Goal: Task Accomplishment & Management: Manage account settings

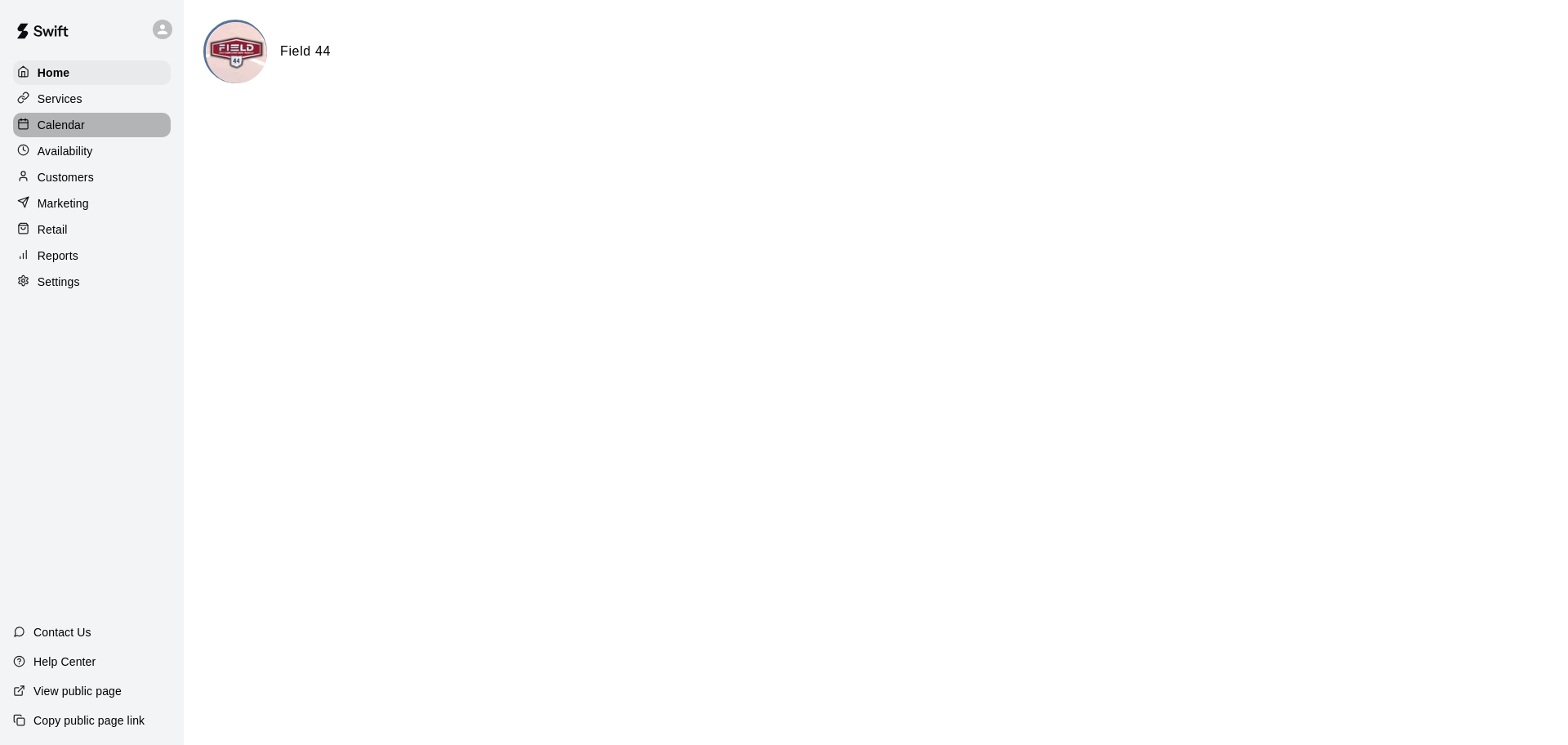
drag, startPoint x: 83, startPoint y: 131, endPoint x: 101, endPoint y: 132, distance: 18.0
click at [83, 131] on p "Calendar" at bounding box center [61, 125] width 47 height 16
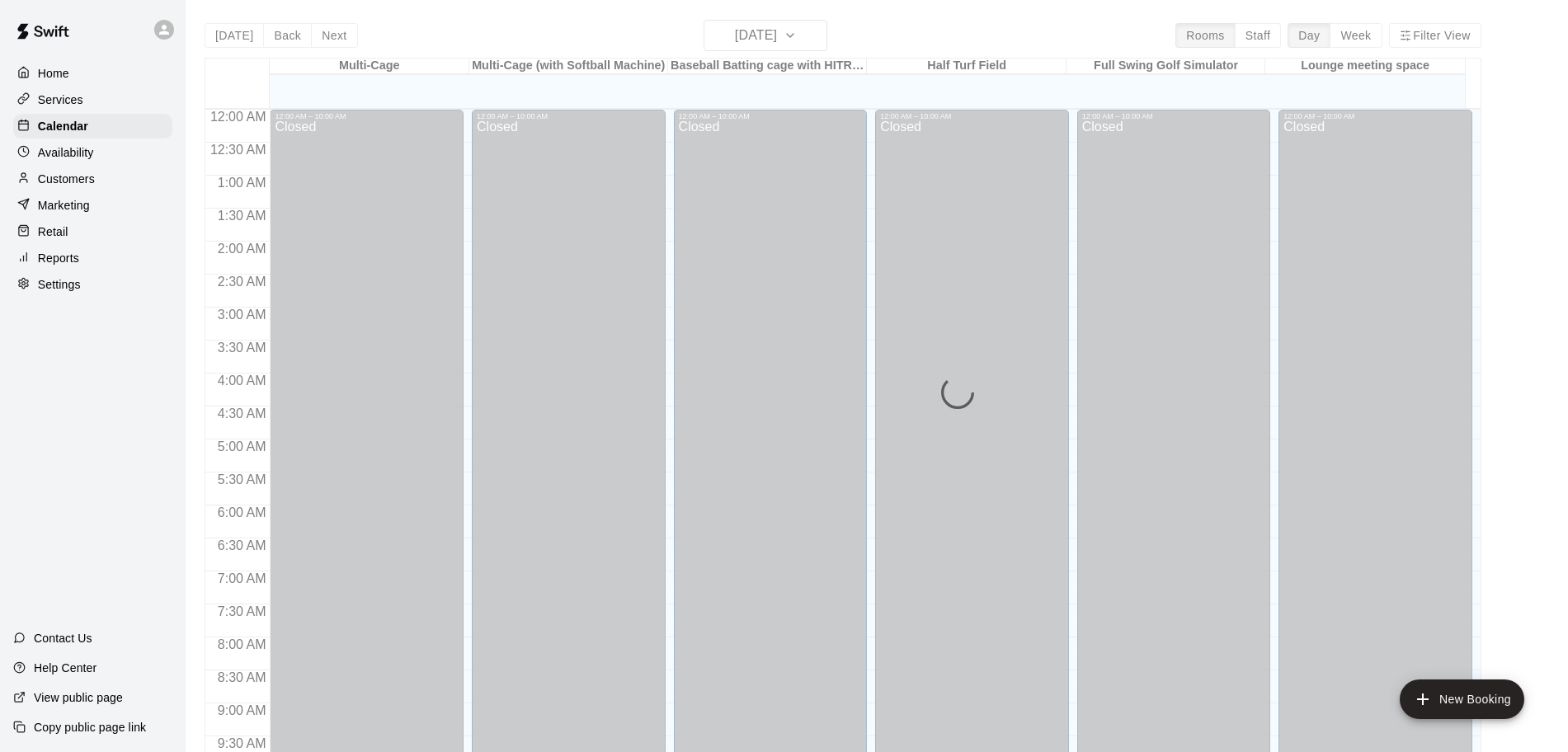
scroll to position [809, 0]
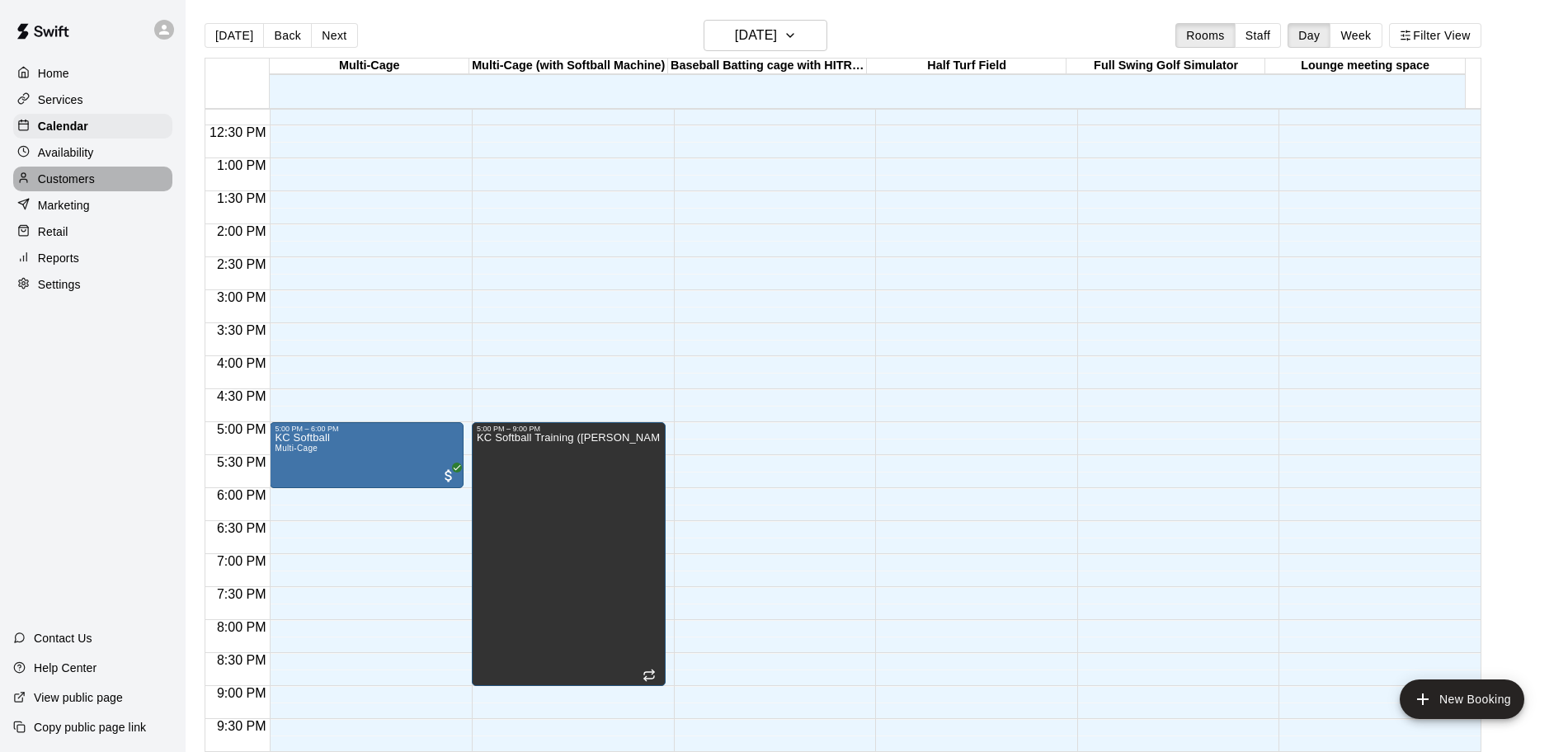
click at [85, 186] on p "Customers" at bounding box center [66, 179] width 57 height 16
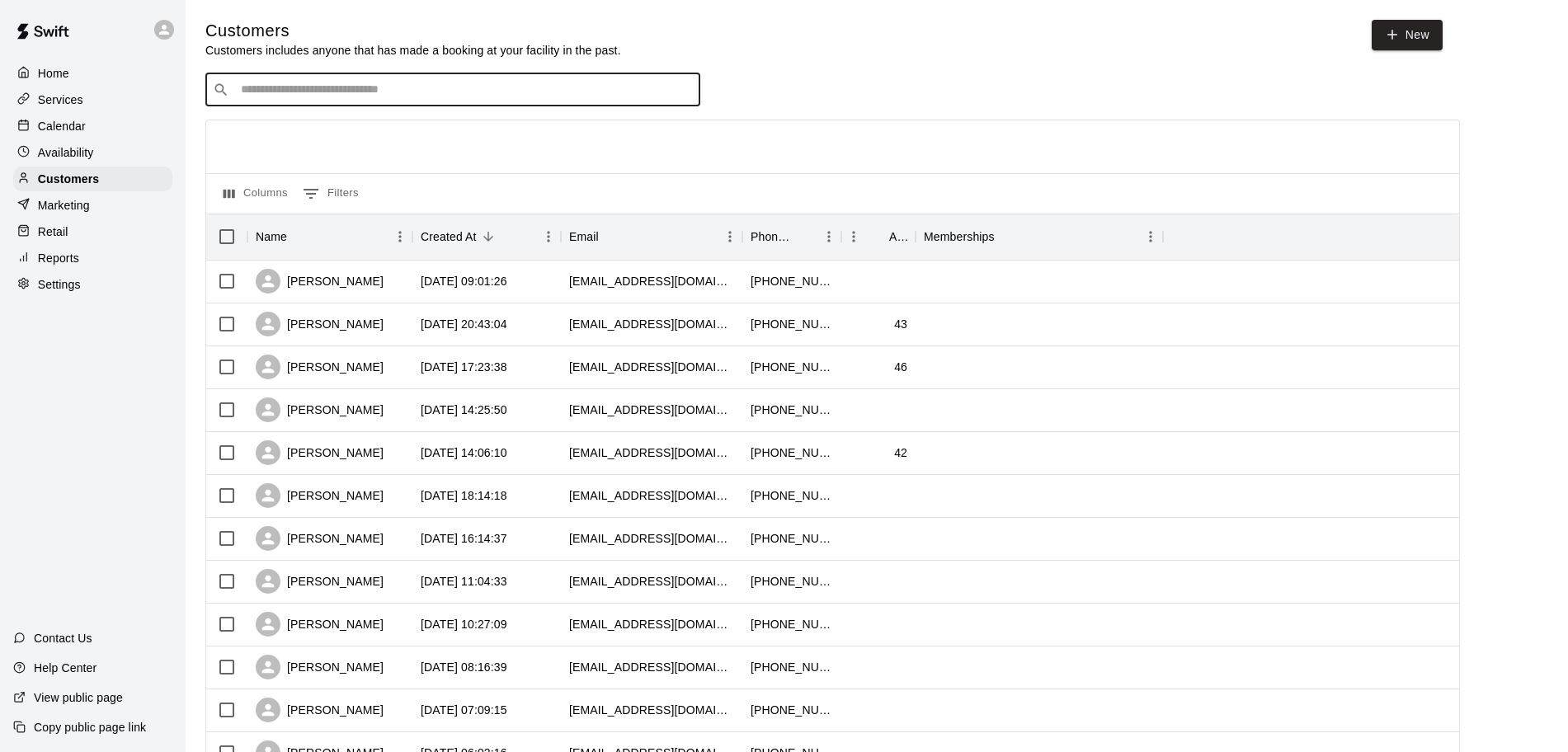
click at [343, 91] on input "Search customers by name or email" at bounding box center [464, 90] width 457 height 16
type input "****"
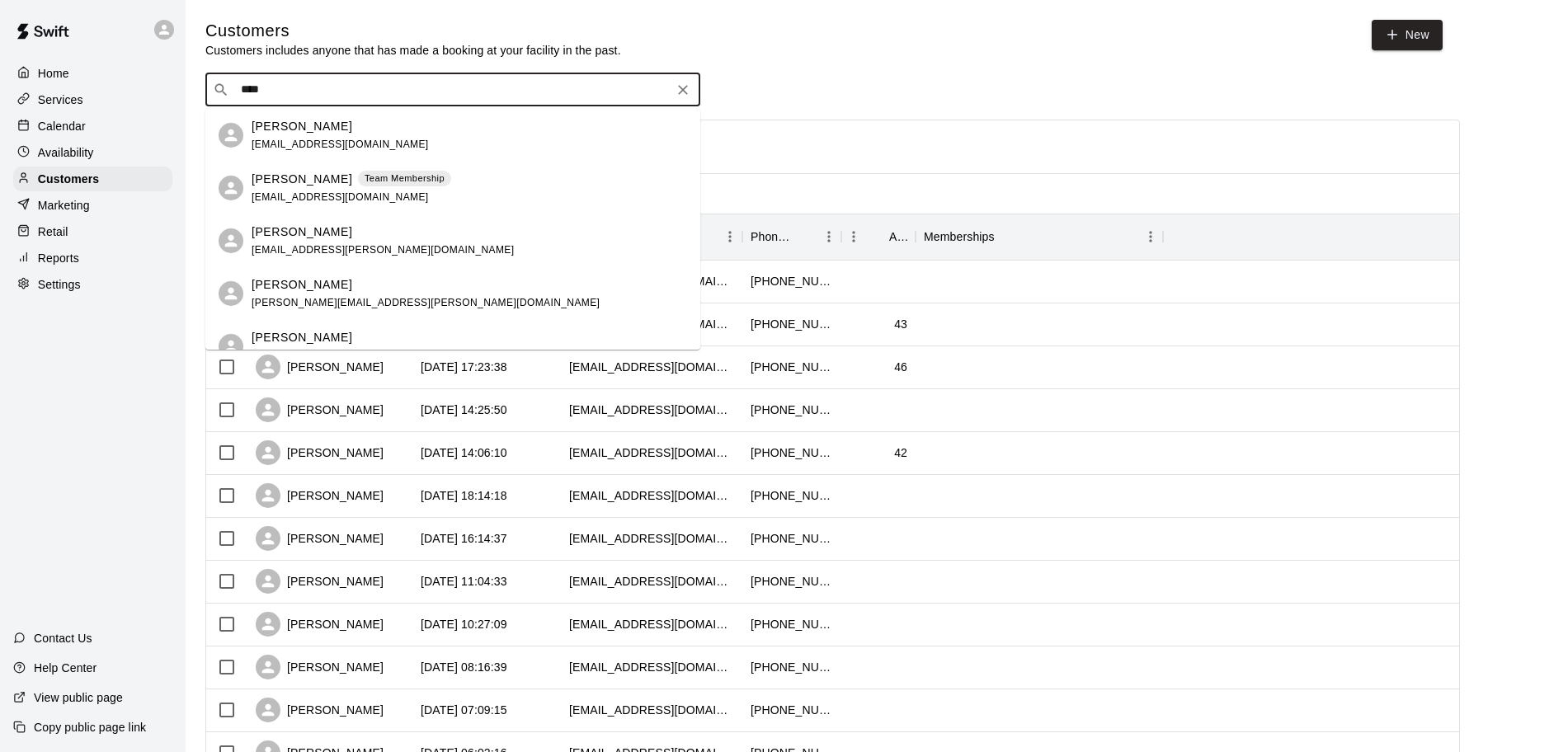
click at [389, 198] on div "[PERSON_NAME] Team Membership [EMAIL_ADDRESS][DOMAIN_NAME]" at bounding box center [351, 188] width 199 height 35
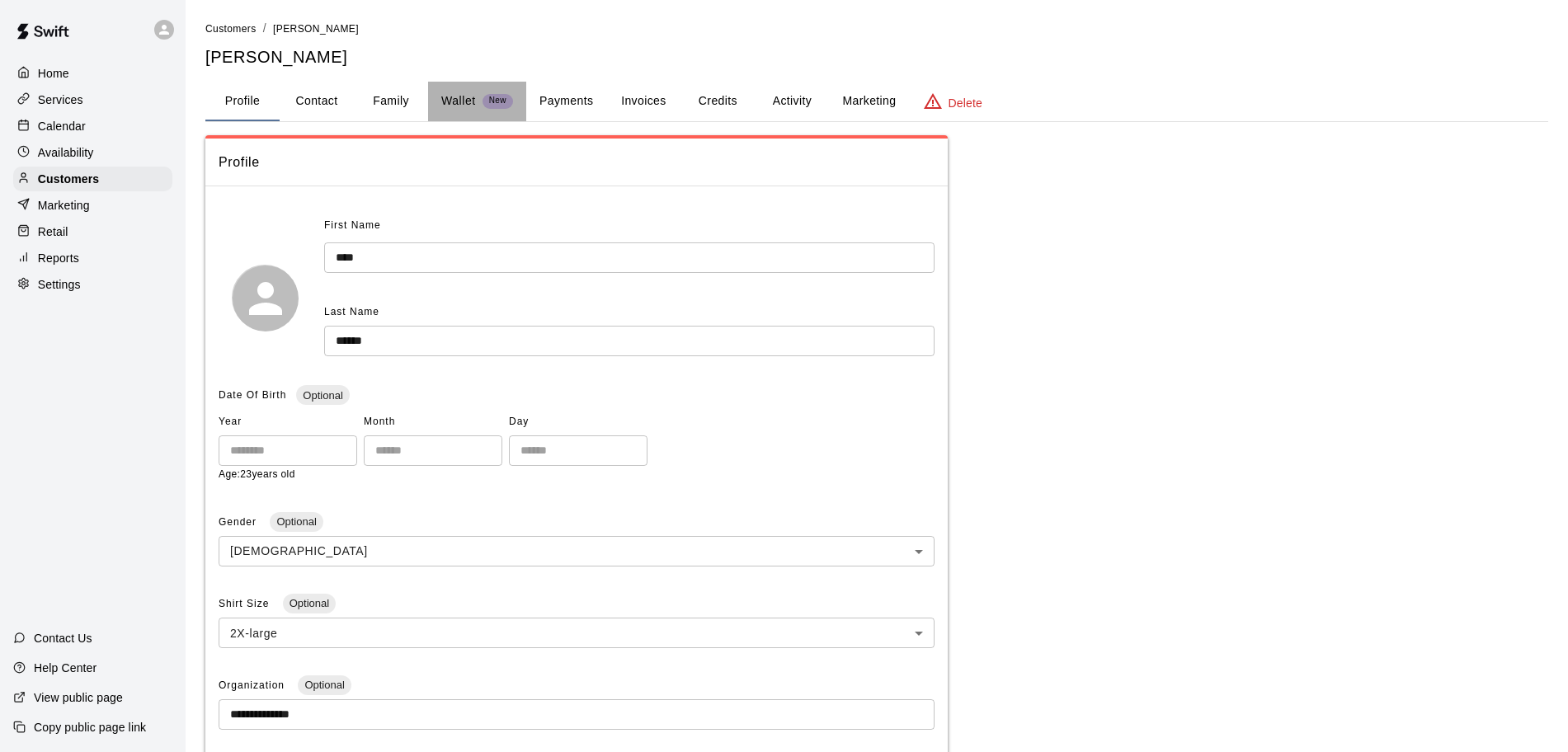
click at [457, 93] on p "Wallet" at bounding box center [458, 101] width 35 height 17
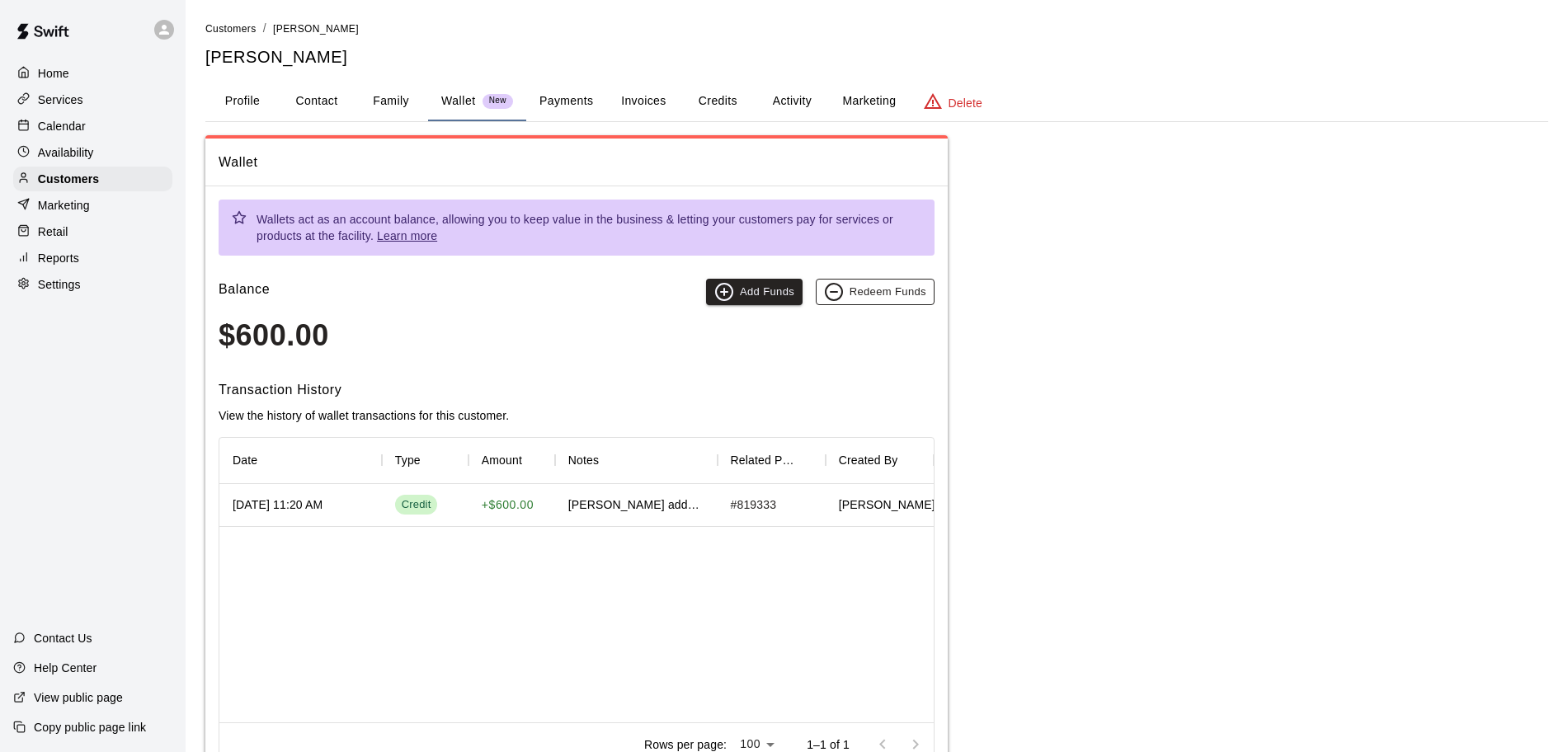
click at [853, 289] on button "Redeem Funds" at bounding box center [876, 292] width 119 height 27
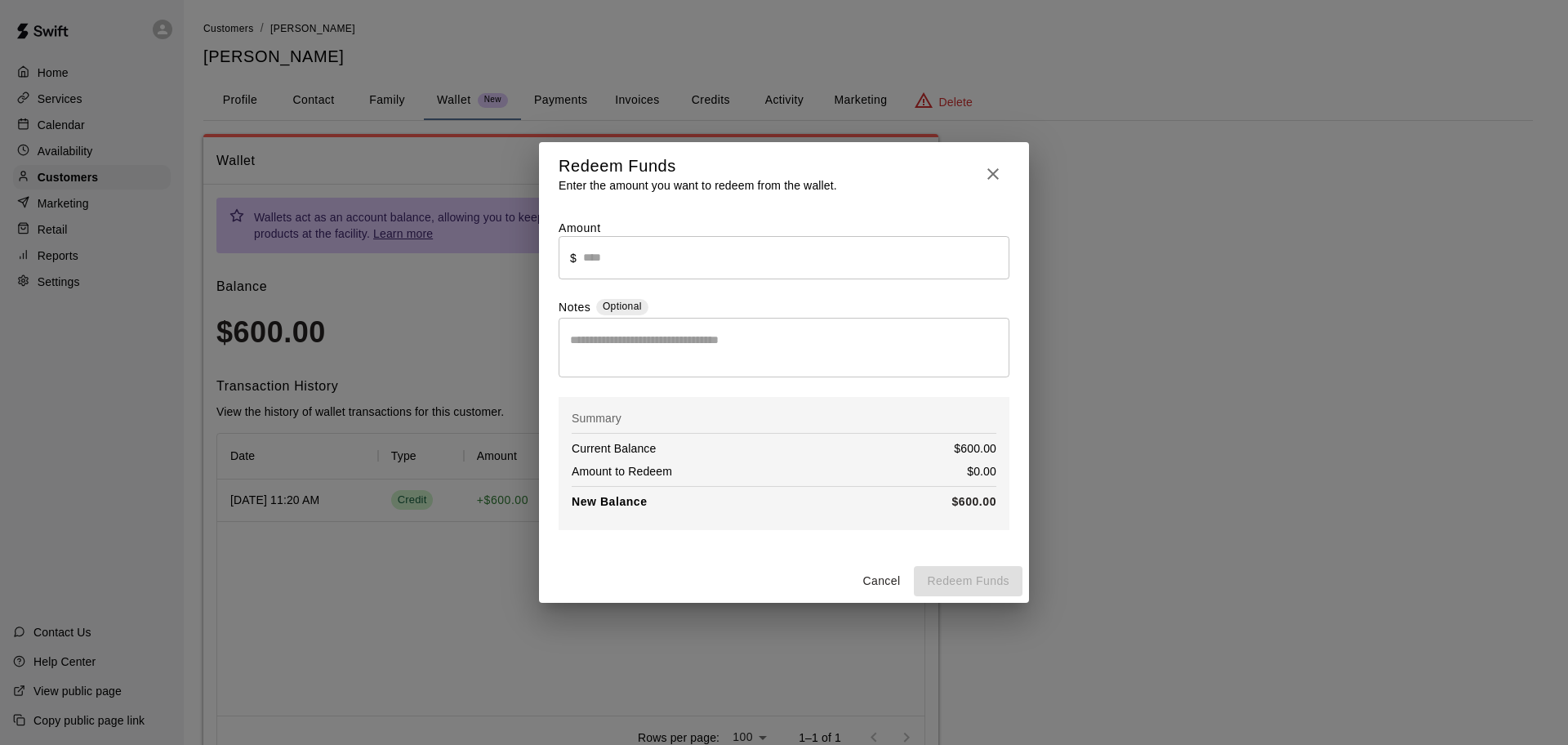
click at [999, 174] on icon "button" at bounding box center [993, 174] width 20 height 20
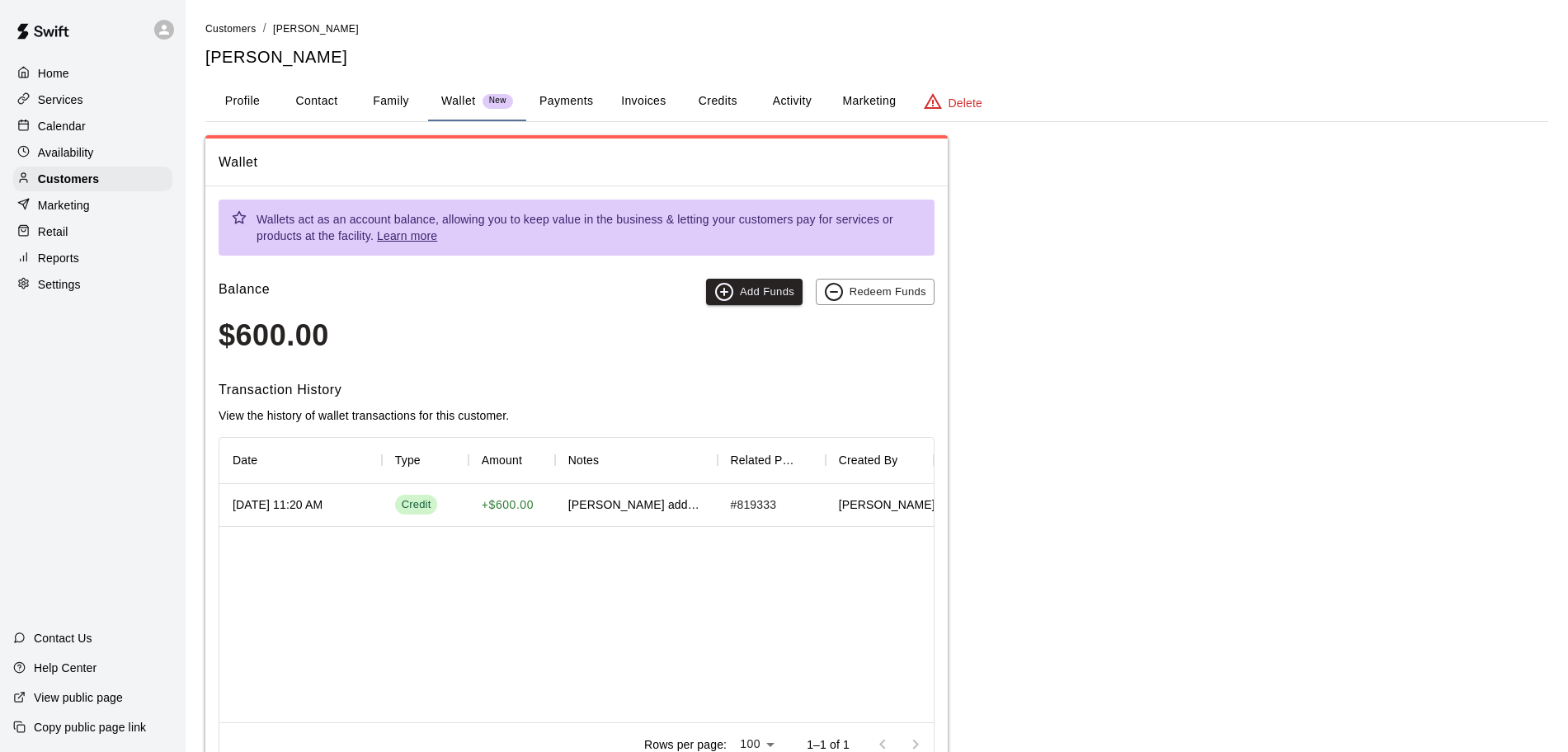
click at [789, 102] on button "Activity" at bounding box center [792, 102] width 74 height 40
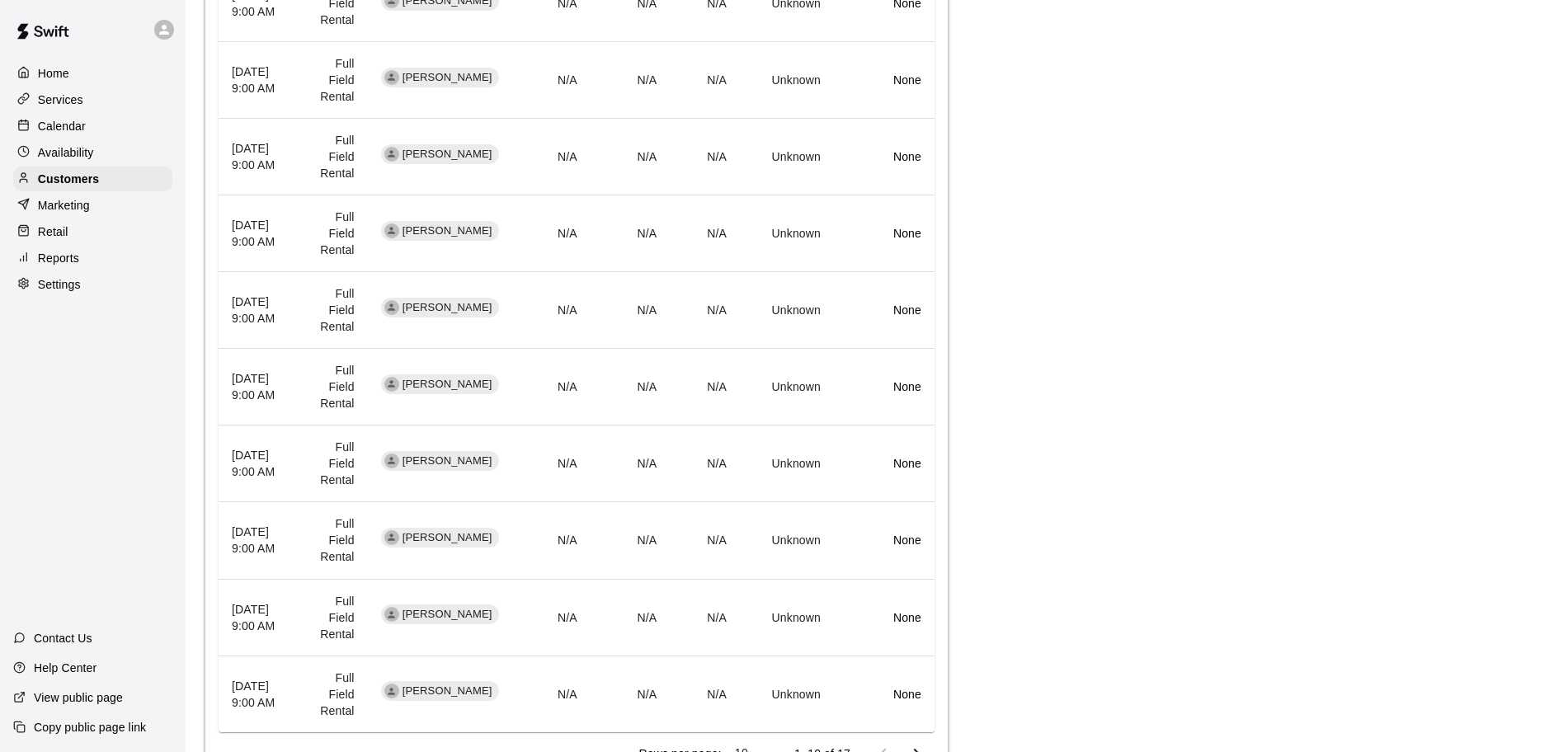
scroll to position [688, 0]
click at [908, 624] on p "None" at bounding box center [884, 618] width 74 height 16
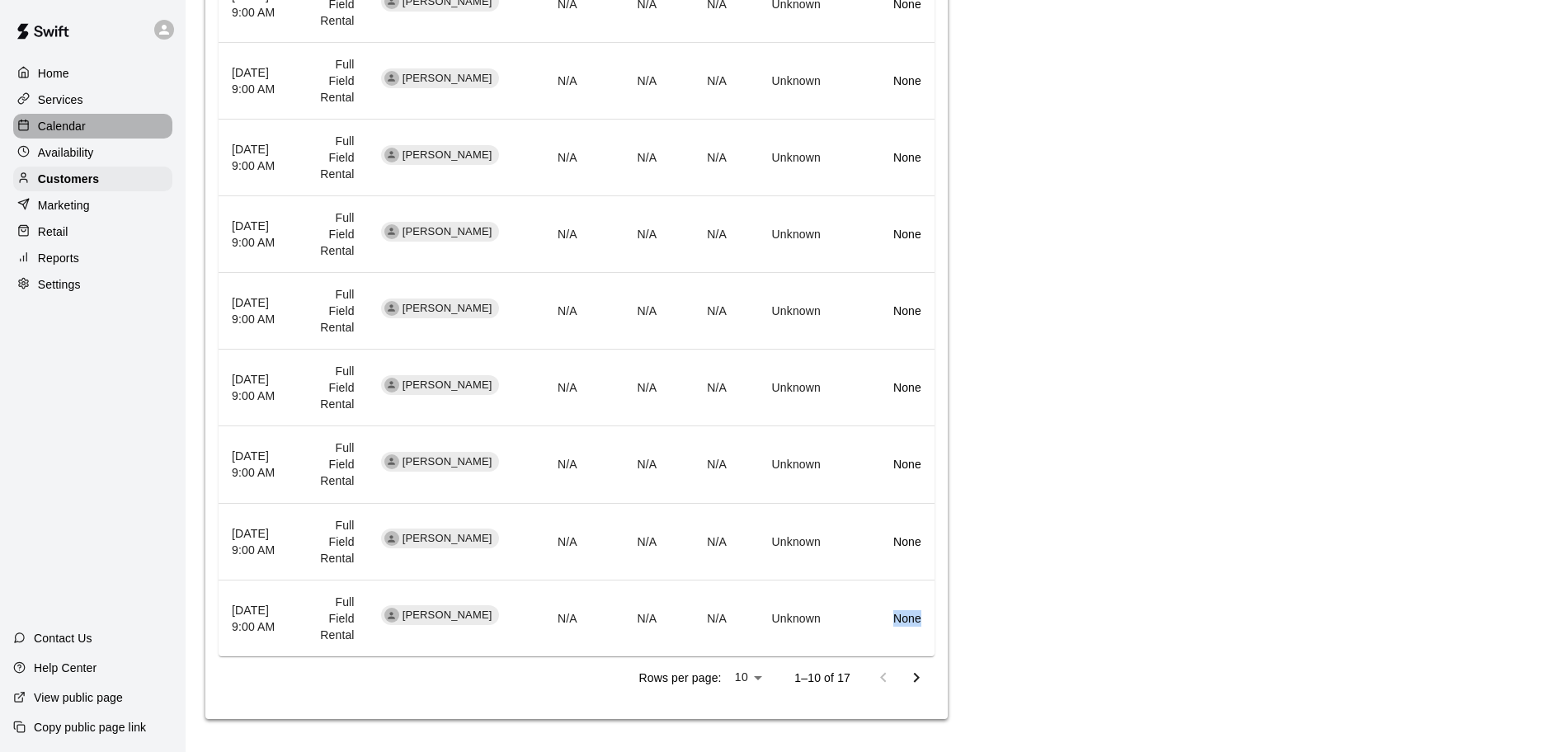
click at [100, 126] on div "Calendar" at bounding box center [92, 126] width 159 height 25
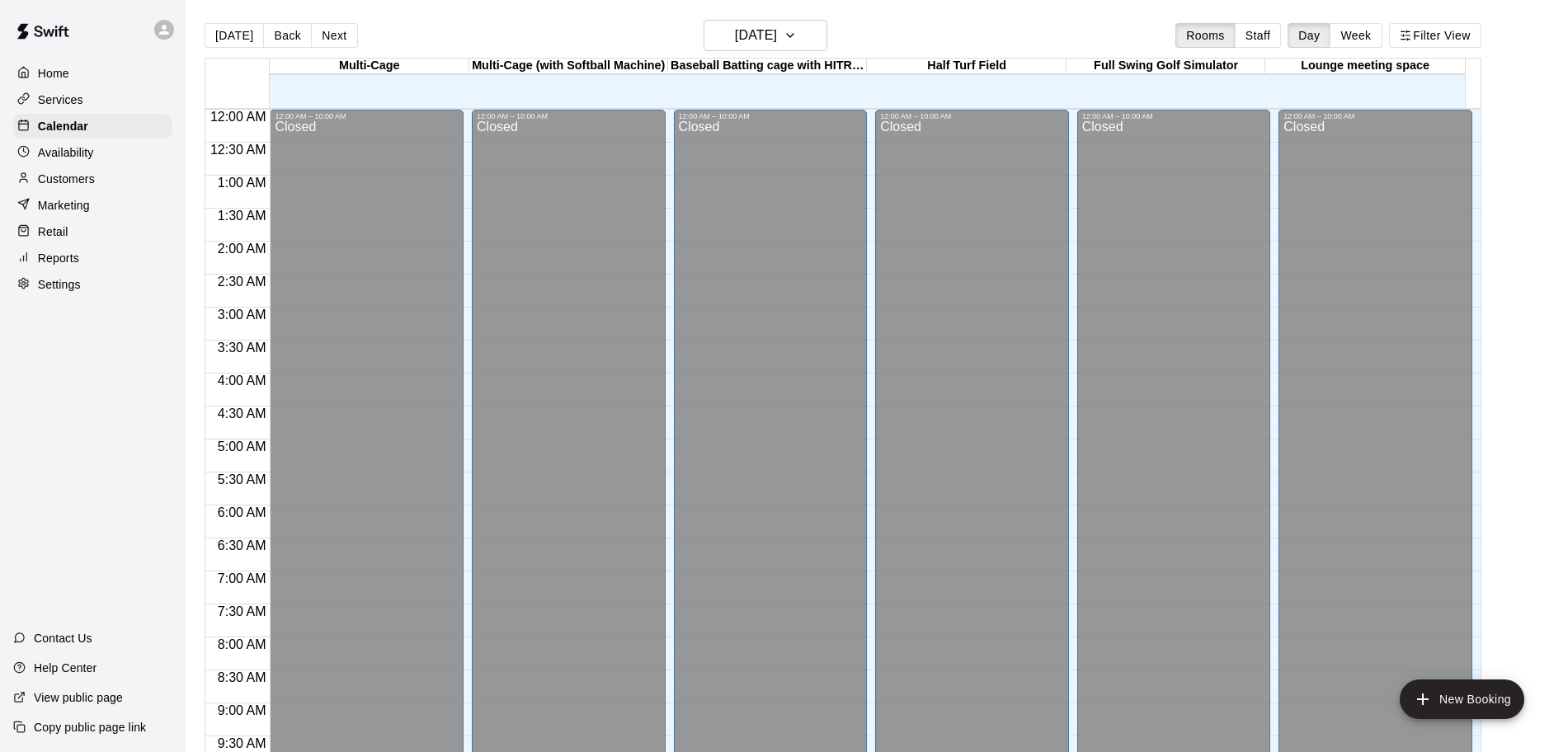
scroll to position [811, 0]
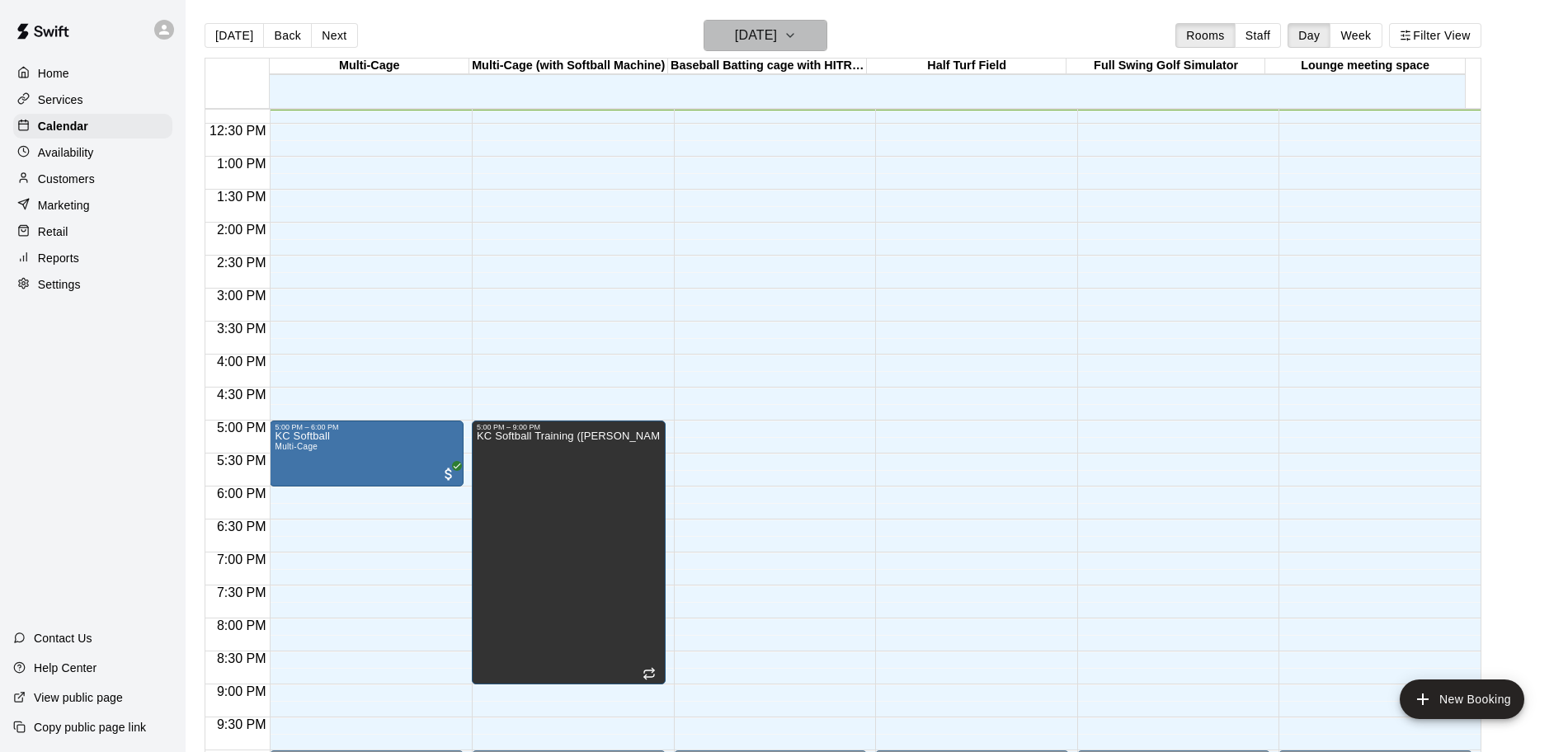
click at [827, 32] on button "[DATE]" at bounding box center [765, 35] width 123 height 31
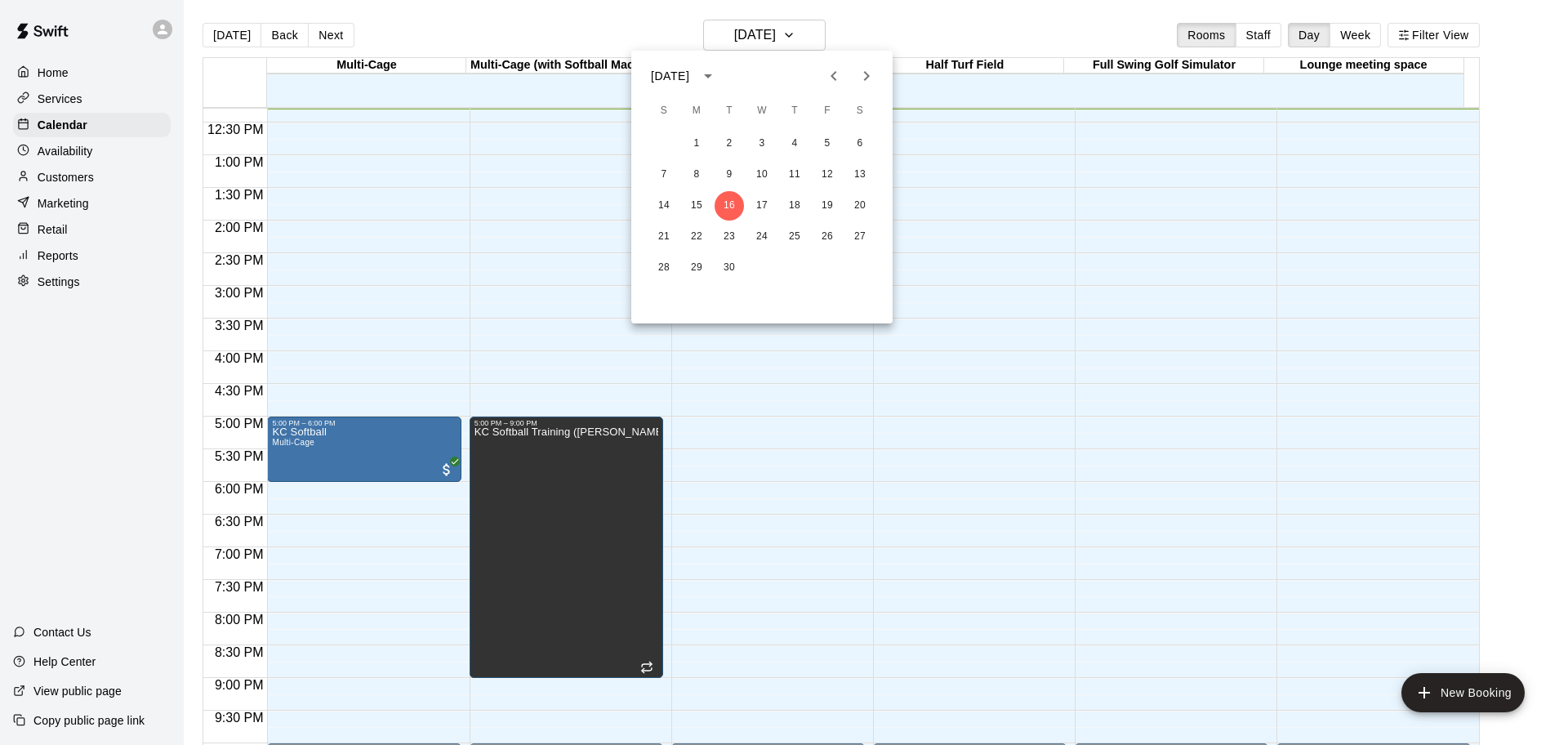
click at [864, 80] on icon "Next month" at bounding box center [866, 75] width 20 height 20
click at [667, 171] on button "5" at bounding box center [663, 174] width 29 height 29
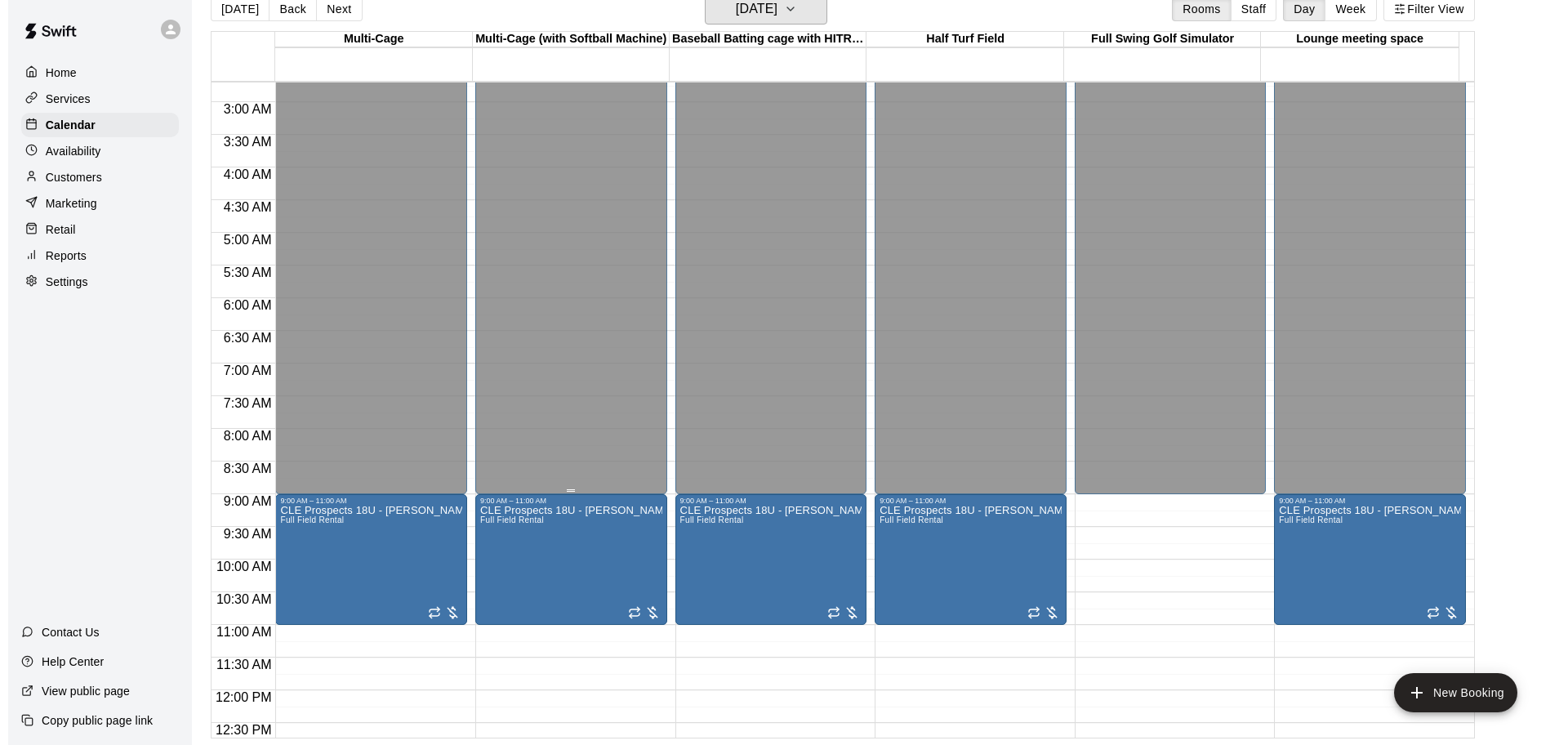
scroll to position [306, 0]
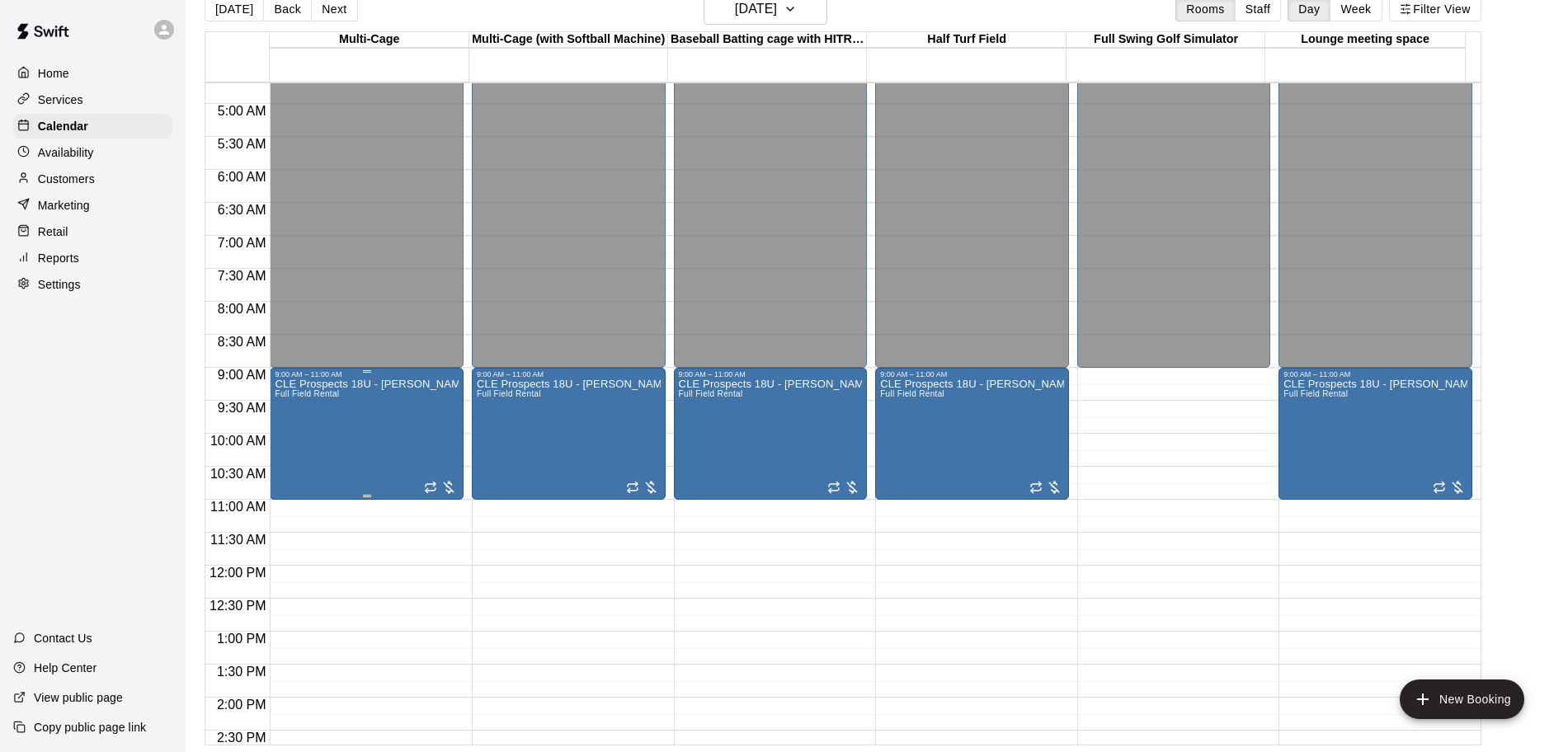
click at [395, 433] on div "CLE Prospects 18U - [PERSON_NAME] Full Field Rental" at bounding box center [366, 754] width 184 height 752
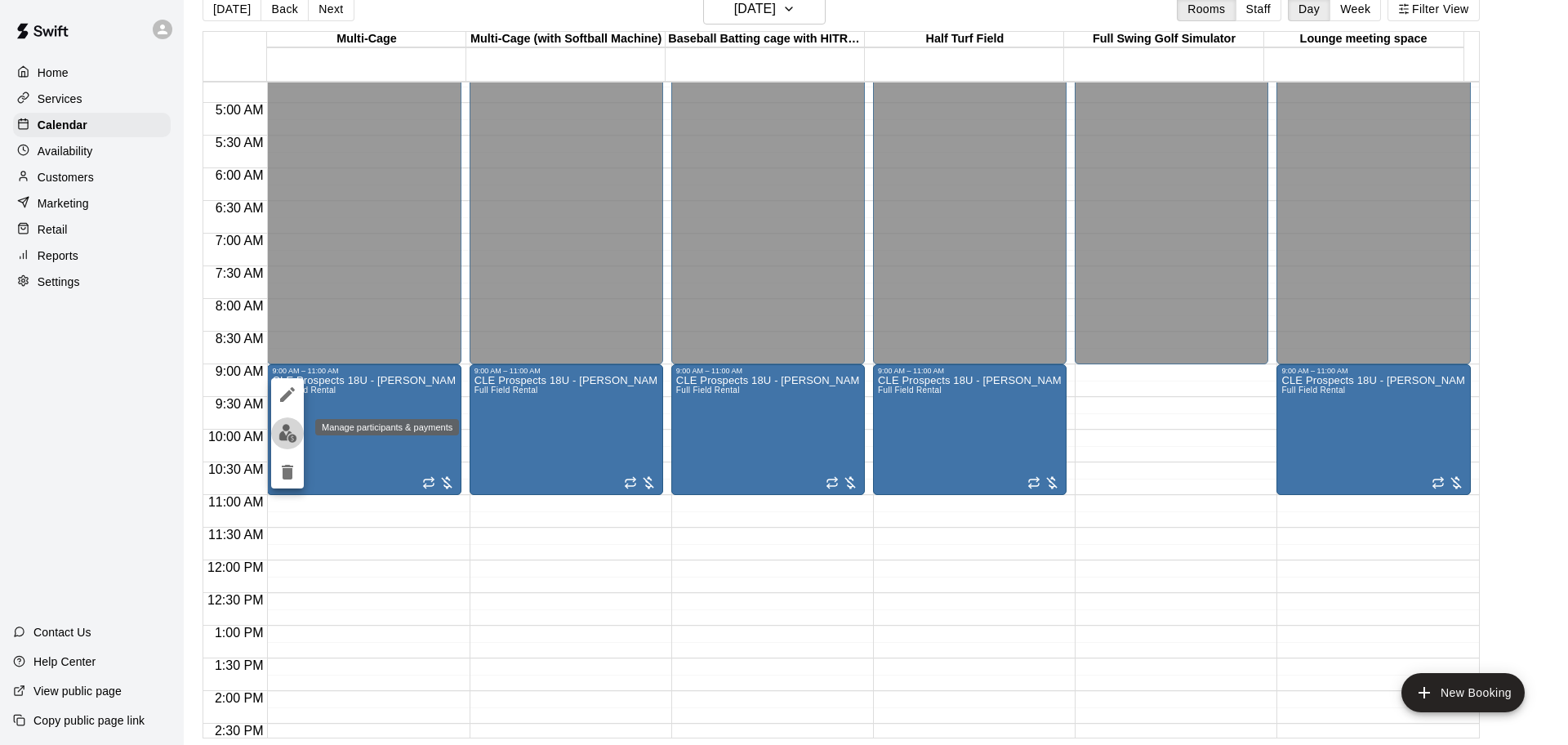
click at [295, 435] on img "edit" at bounding box center [288, 434] width 19 height 19
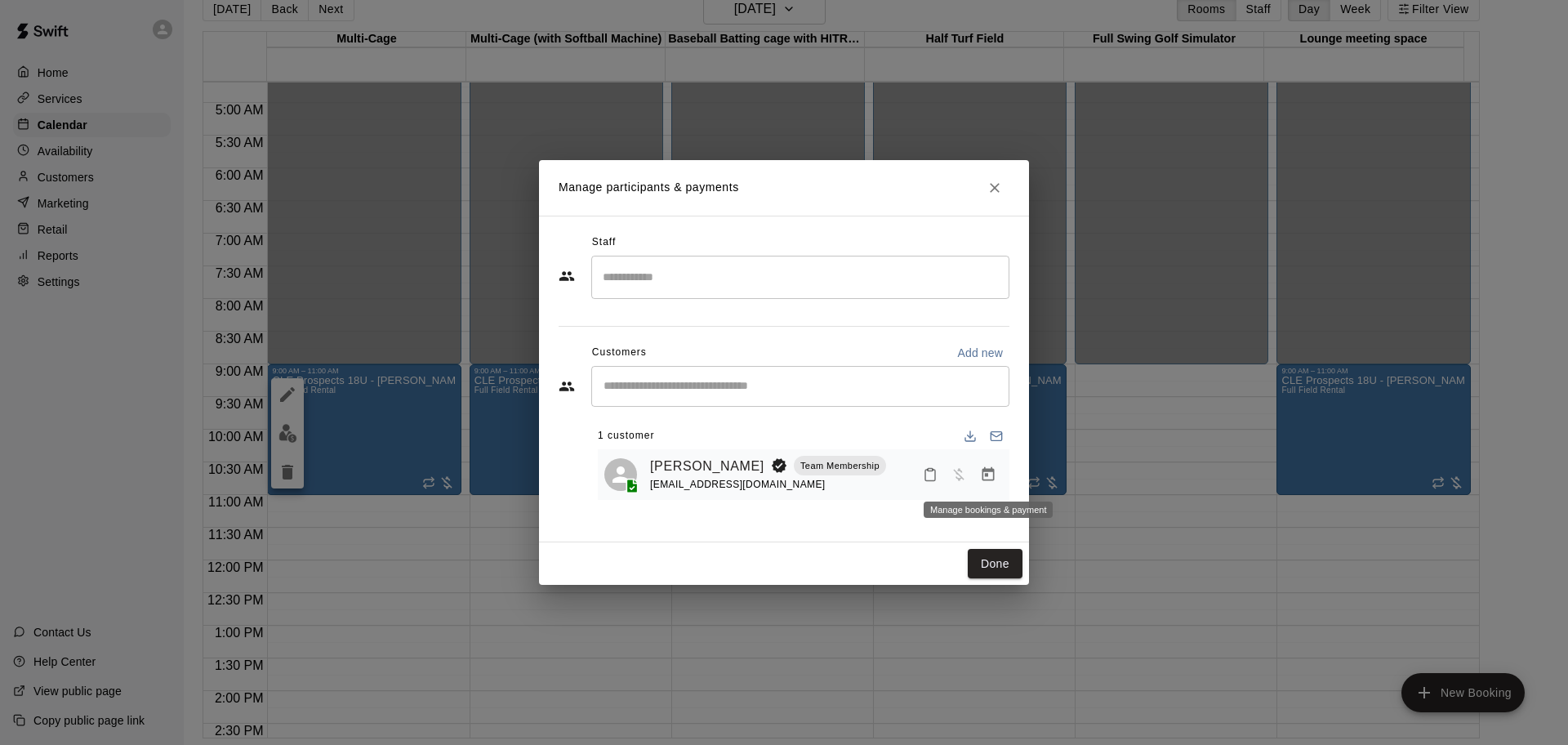
click at [978, 476] on button "Manage bookings & payment" at bounding box center [988, 475] width 29 height 29
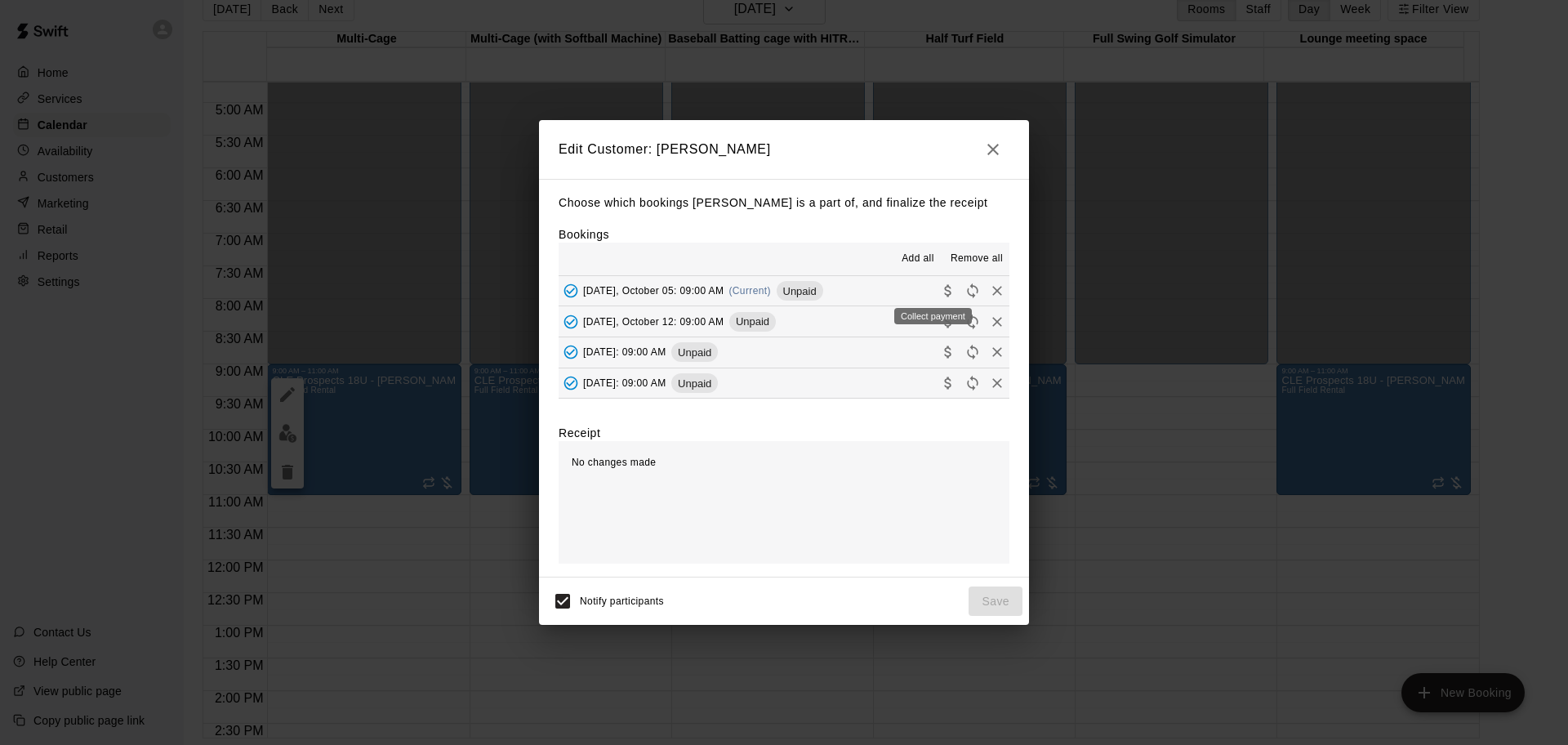
click at [940, 287] on icon "Collect payment" at bounding box center [948, 291] width 16 height 16
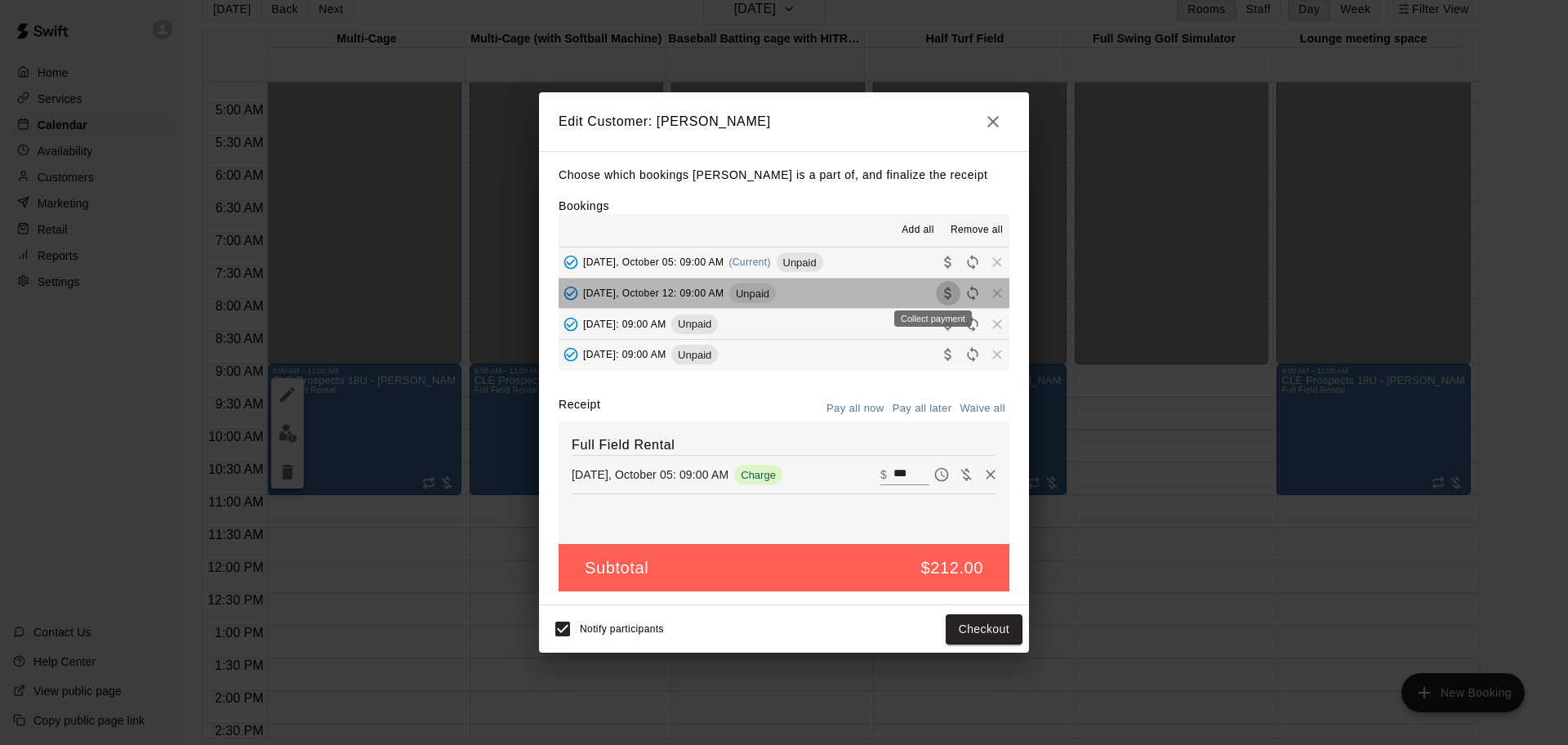
click at [940, 293] on icon "Collect payment" at bounding box center [948, 293] width 16 height 16
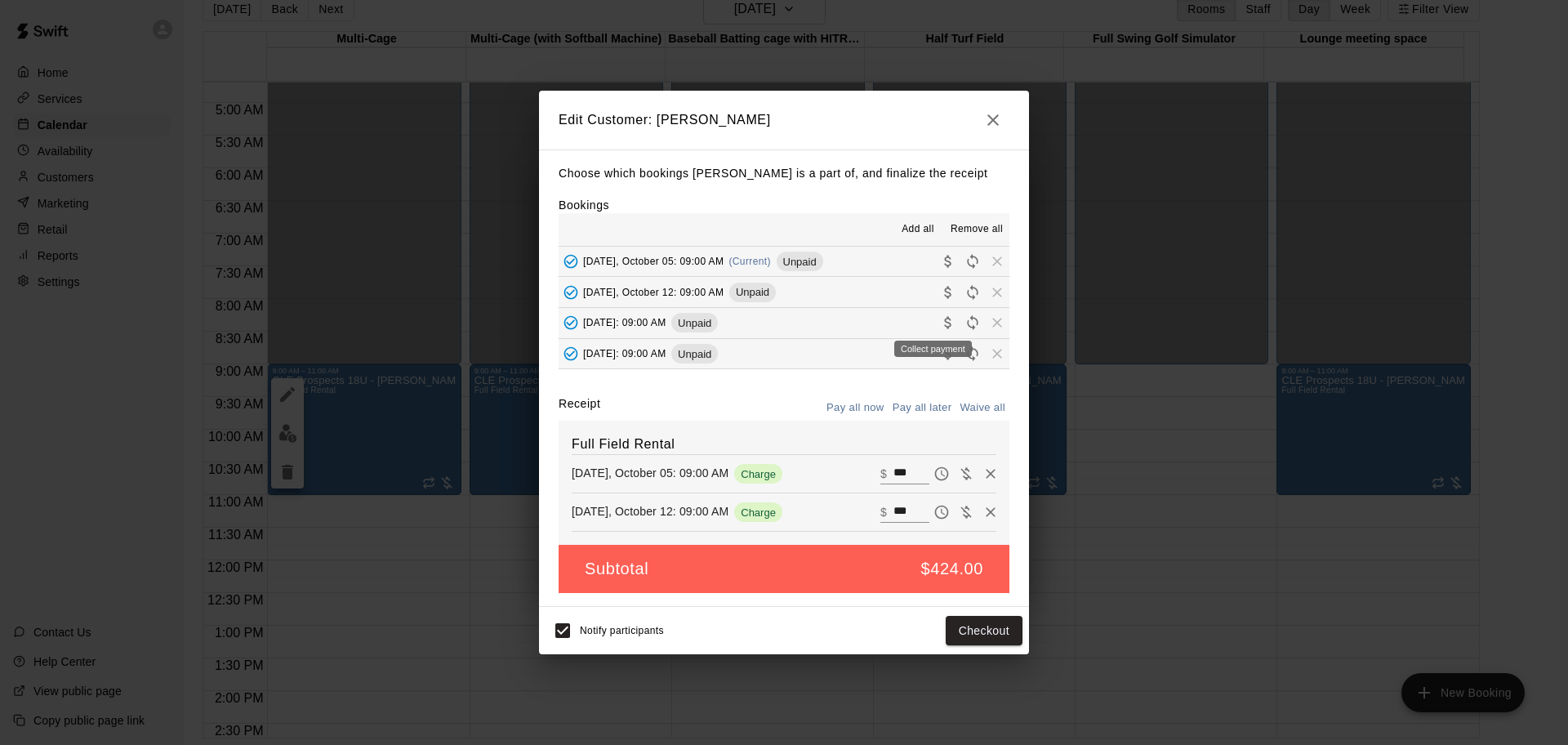
click at [940, 323] on icon "Collect payment" at bounding box center [948, 322] width 16 height 16
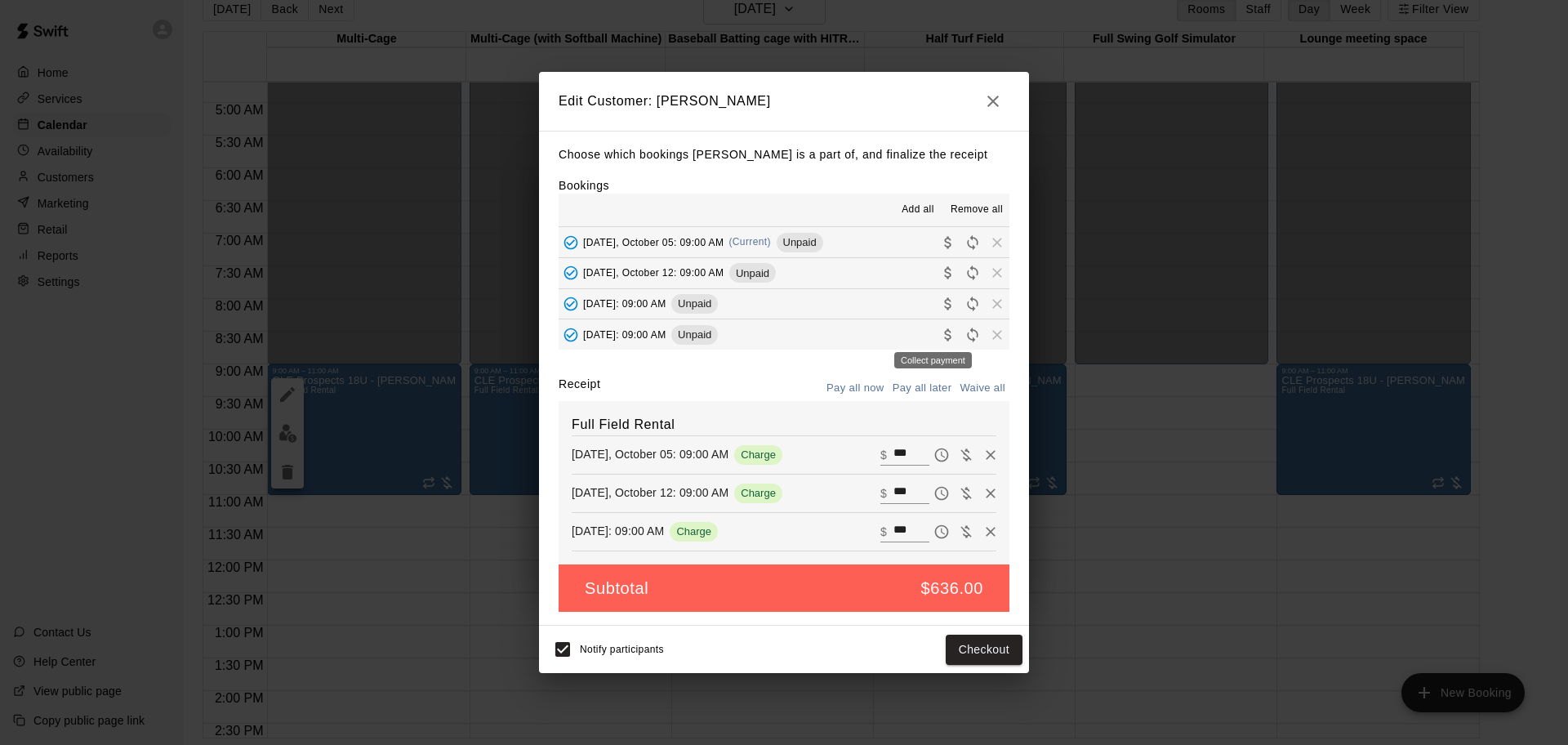
click at [940, 334] on icon "Collect payment" at bounding box center [948, 334] width 16 height 16
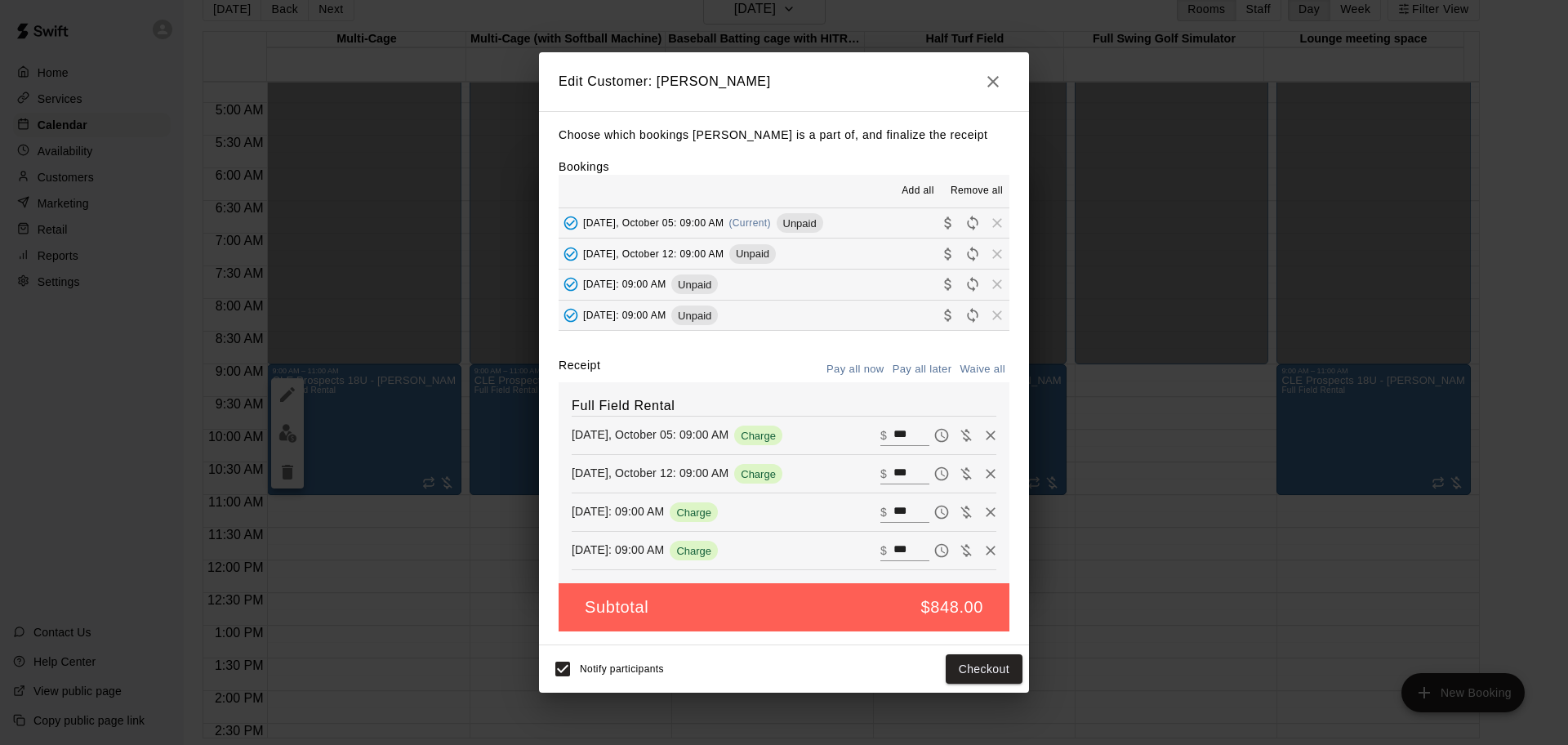
scroll to position [102, 0]
click at [971, 669] on button "Checkout" at bounding box center [984, 669] width 77 height 30
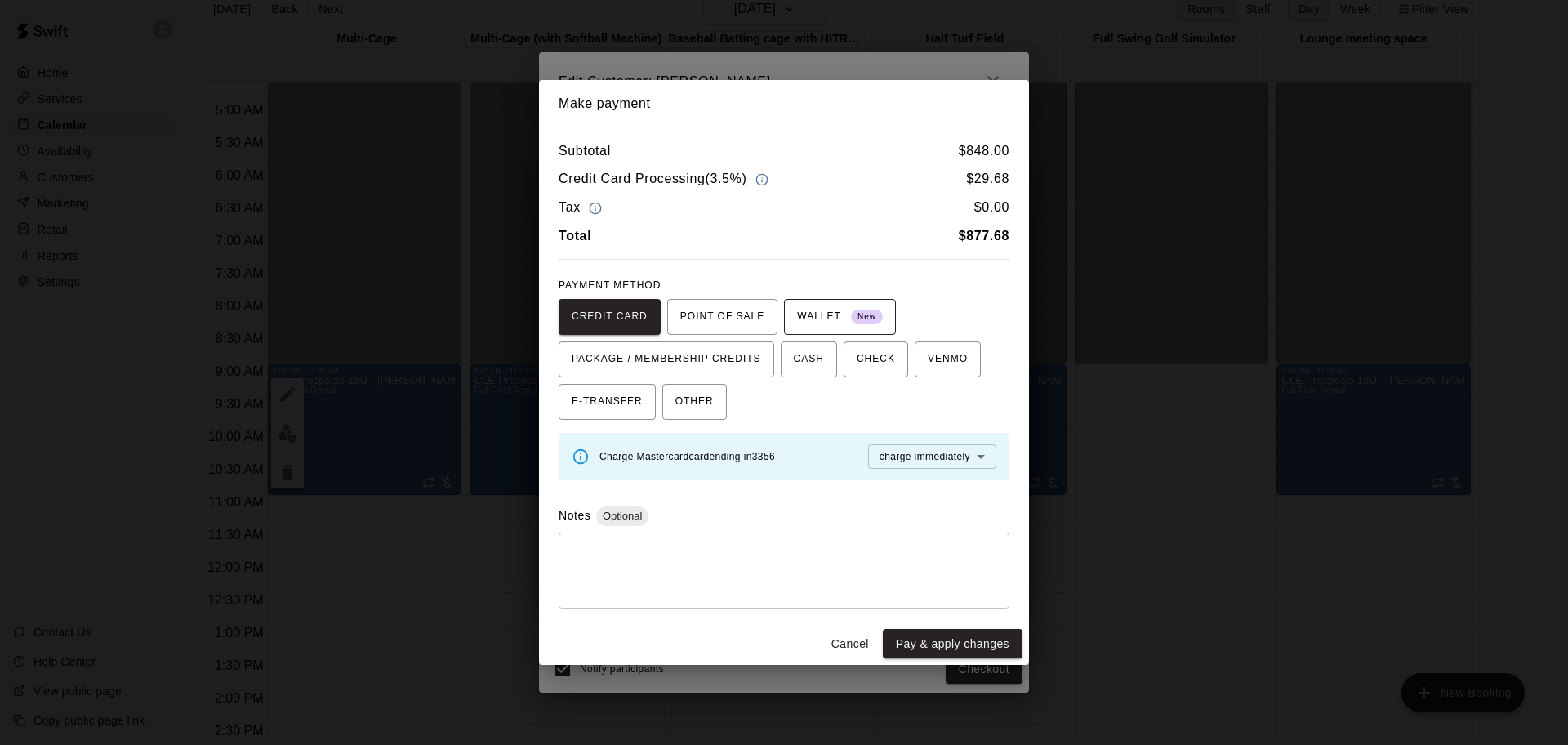
click at [818, 320] on span "WALLET New" at bounding box center [840, 316] width 85 height 27
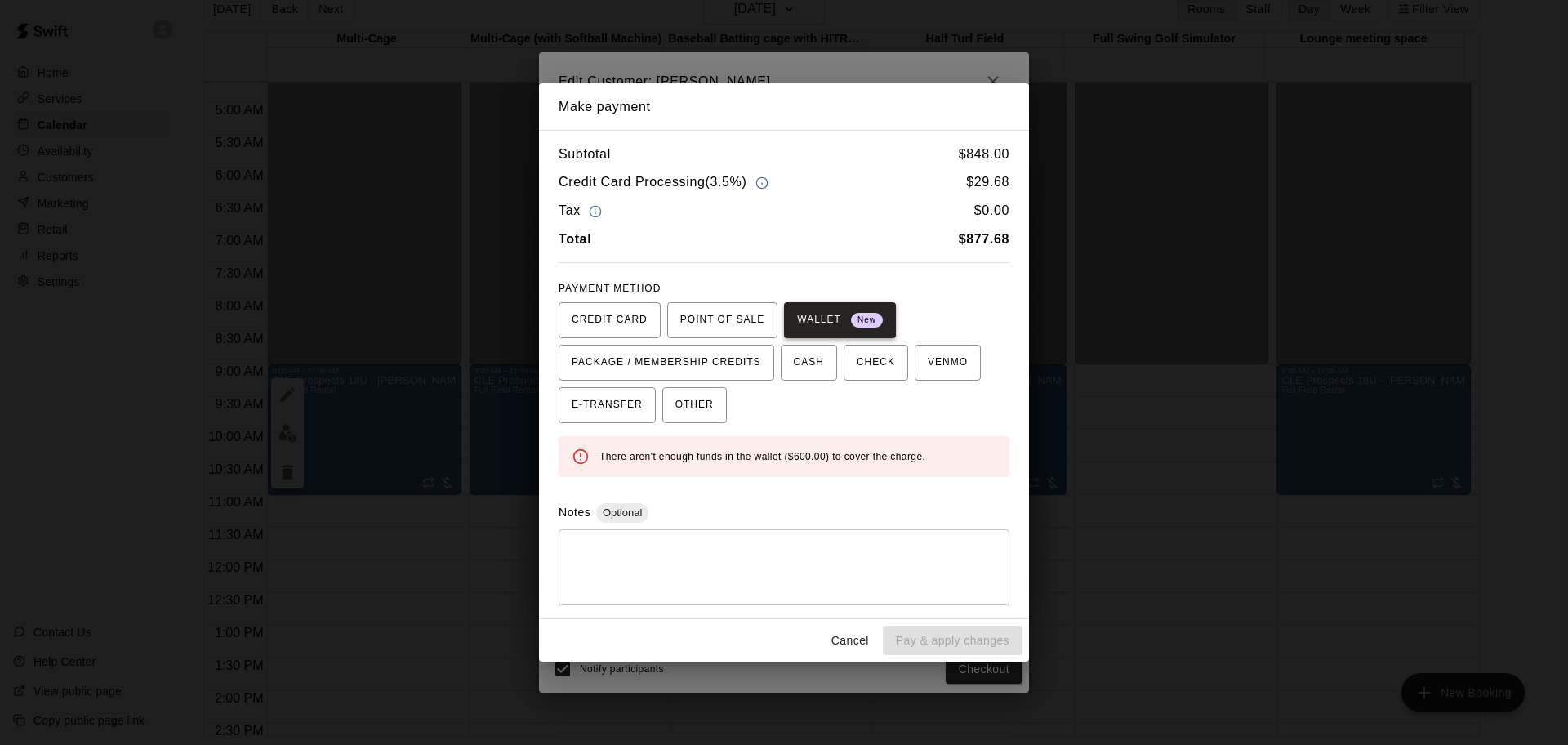
click at [818, 316] on span "WALLET New" at bounding box center [840, 320] width 85 height 27
click at [858, 646] on button "Cancel" at bounding box center [850, 641] width 52 height 30
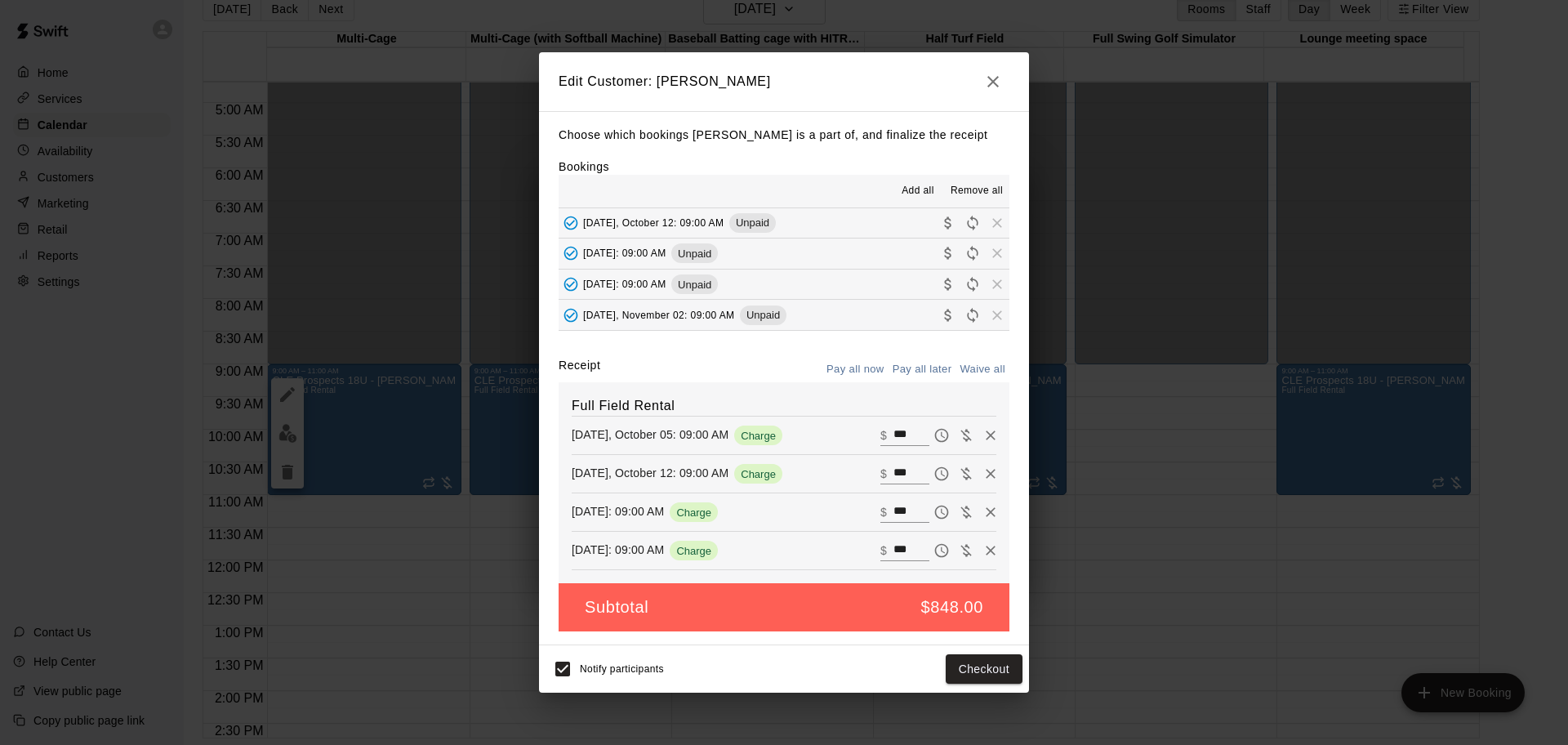
scroll to position [0, 0]
click at [997, 74] on icon "button" at bounding box center [993, 81] width 20 height 20
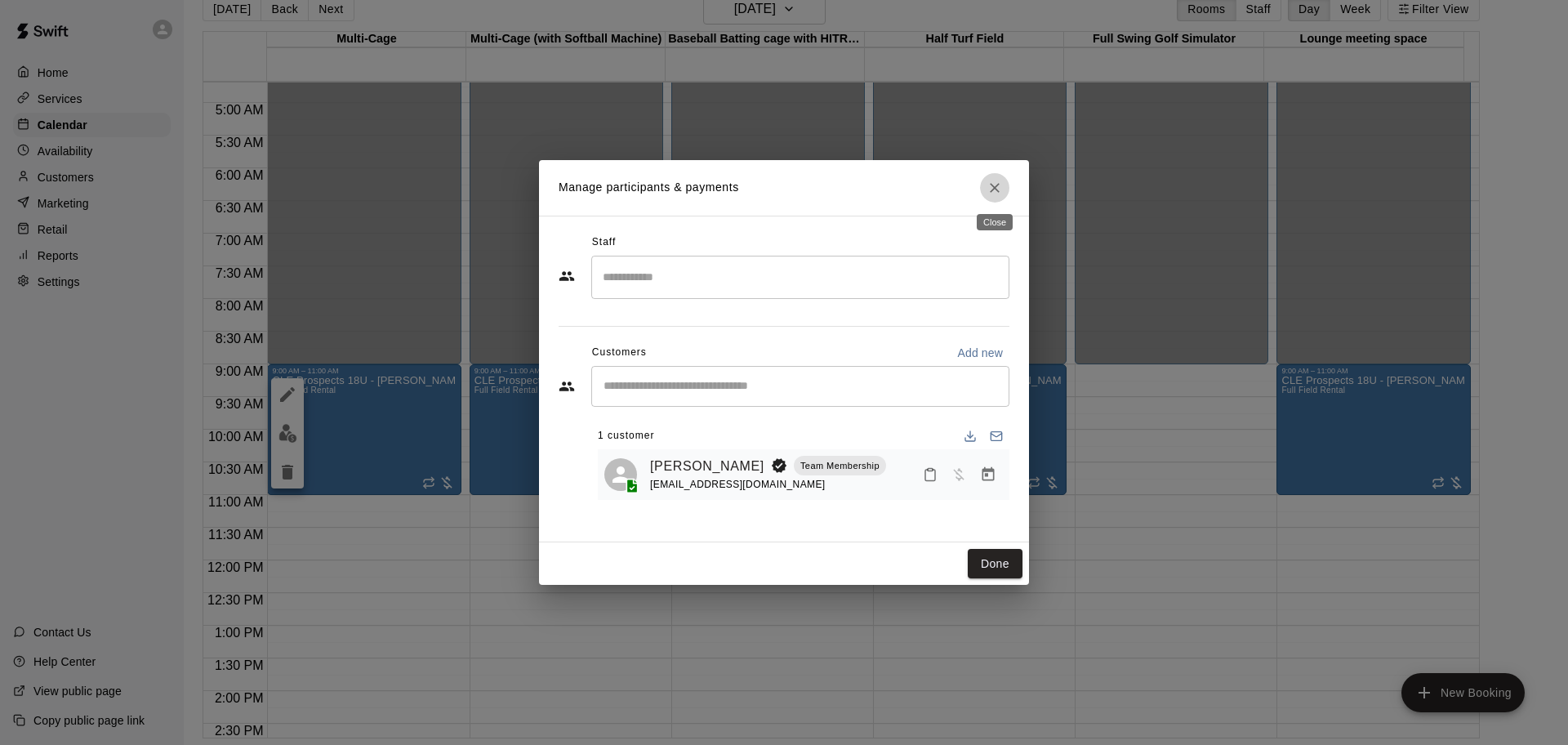
click at [993, 192] on icon "Close" at bounding box center [994, 187] width 16 height 16
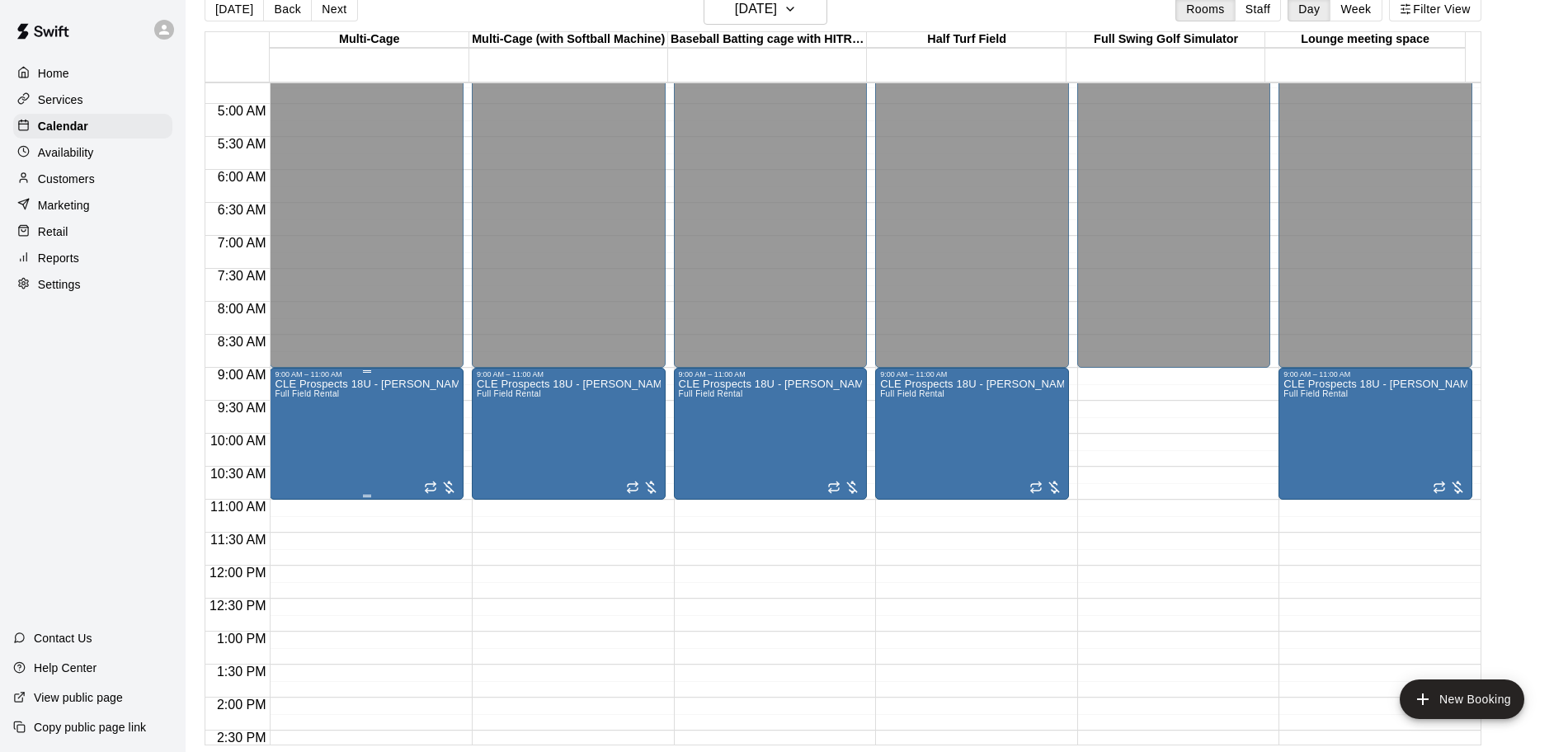
click at [446, 488] on div at bounding box center [440, 487] width 33 height 16
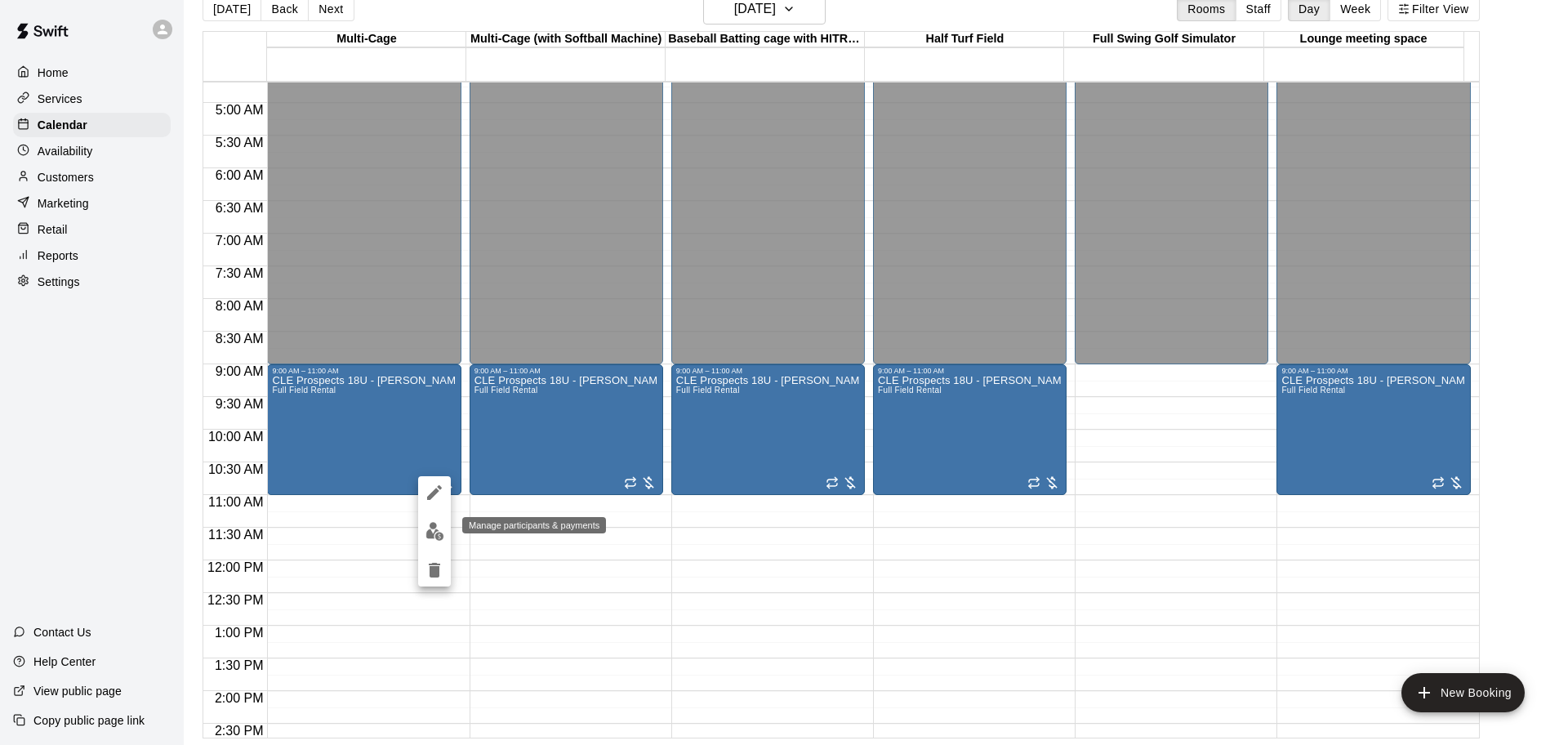
click at [429, 532] on img "edit" at bounding box center [435, 531] width 19 height 19
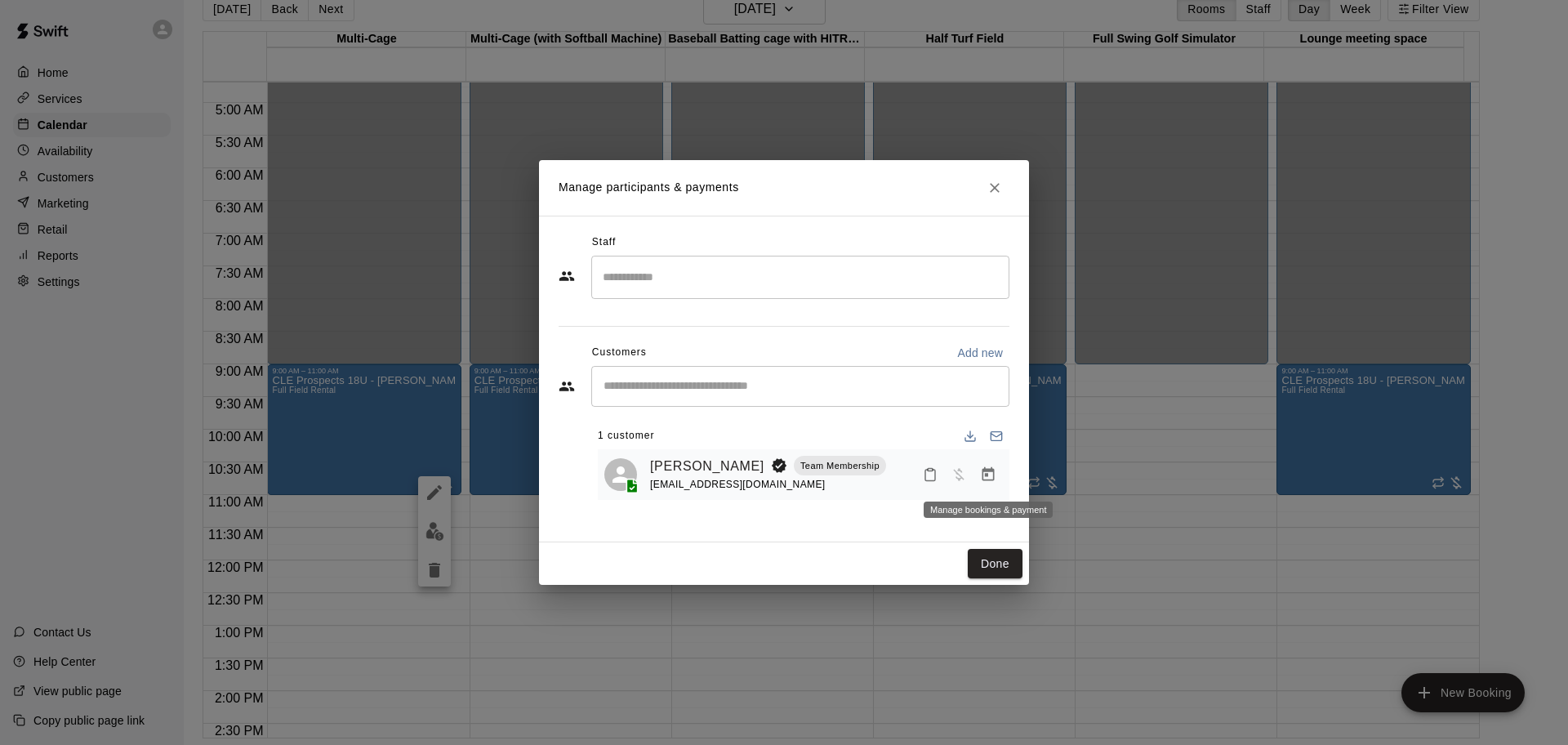
click at [987, 475] on icon "Manage bookings & payment" at bounding box center [988, 474] width 12 height 14
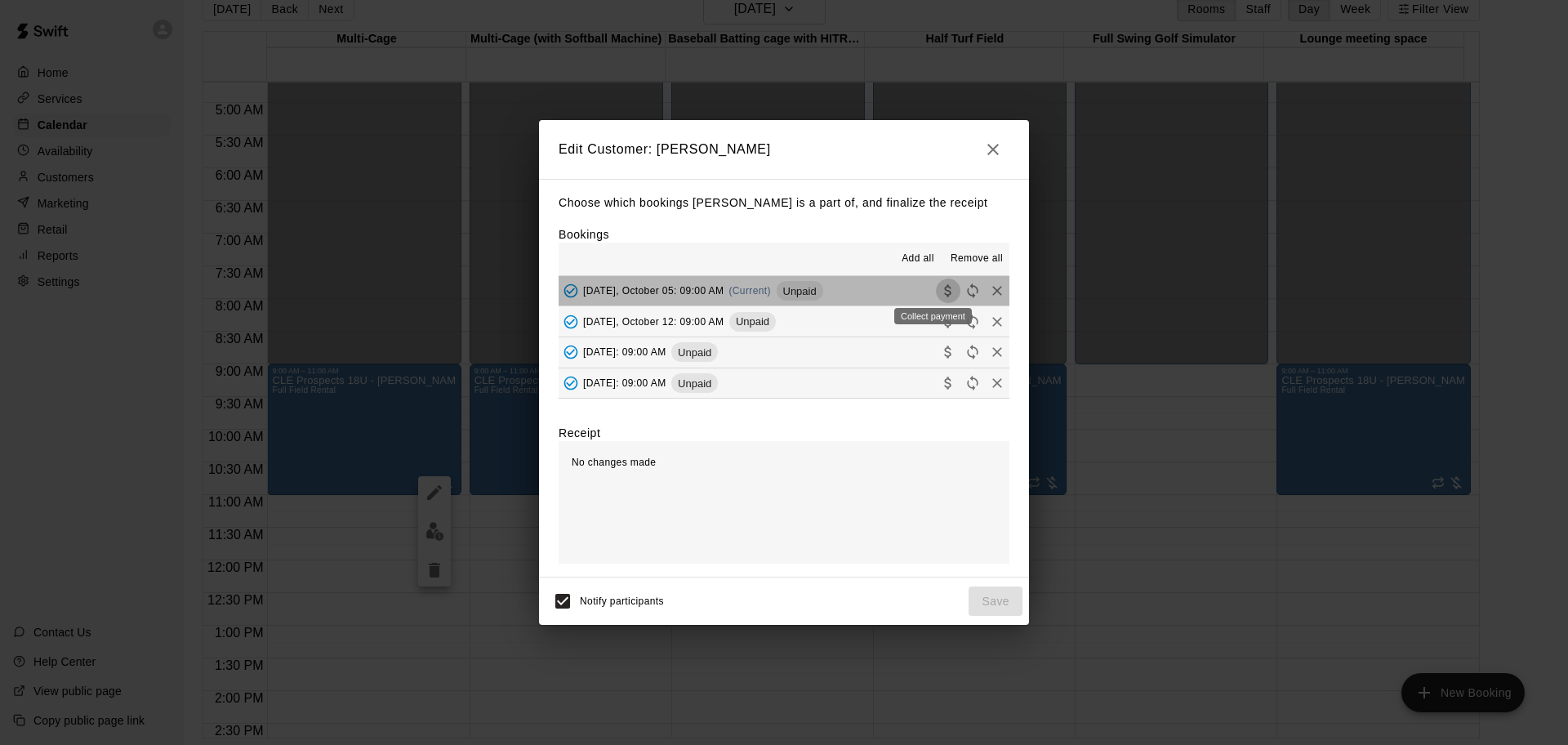
click at [940, 290] on icon "Collect payment" at bounding box center [948, 291] width 16 height 16
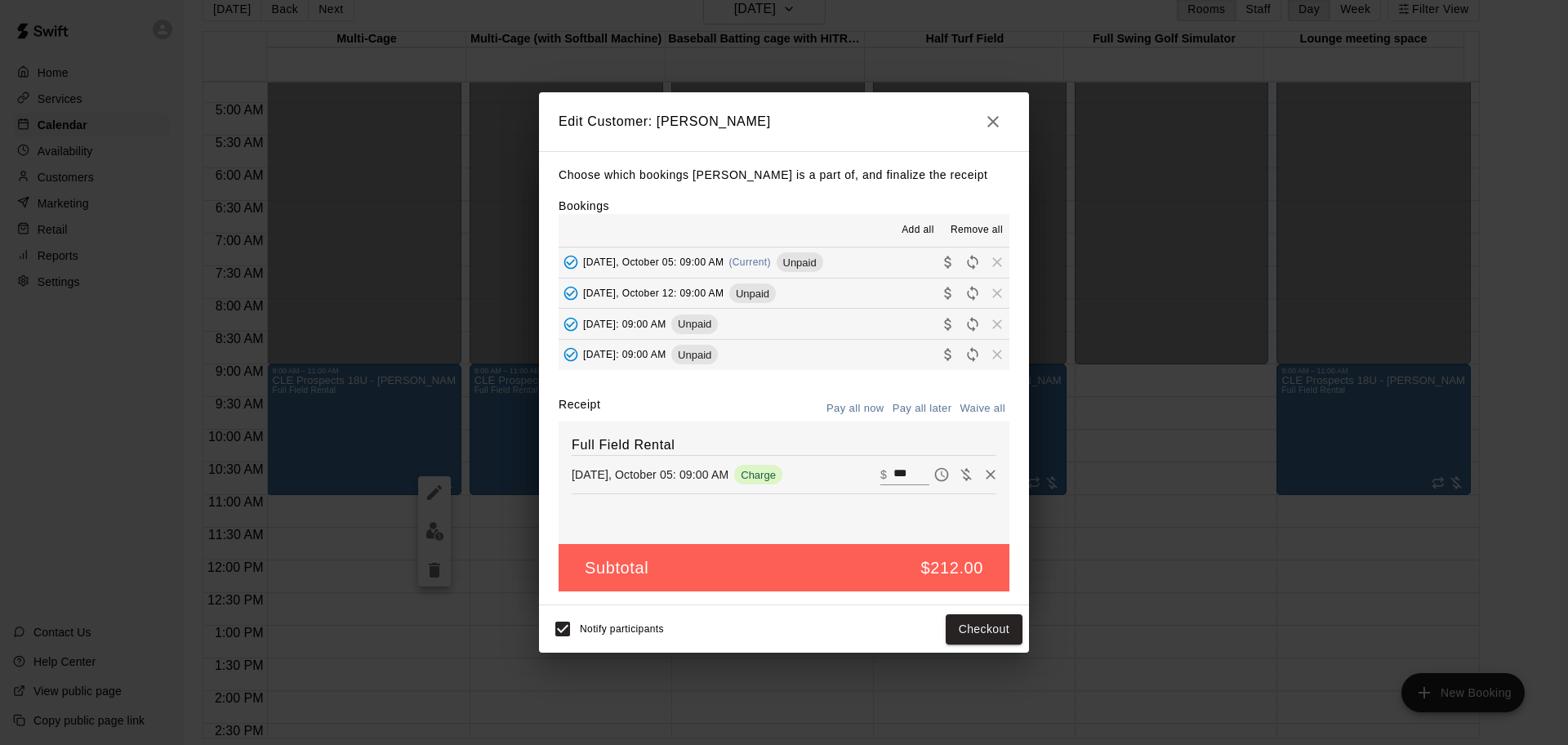
click at [859, 291] on button "[DATE], October 12: 09:00 AM Unpaid" at bounding box center [783, 293] width 451 height 30
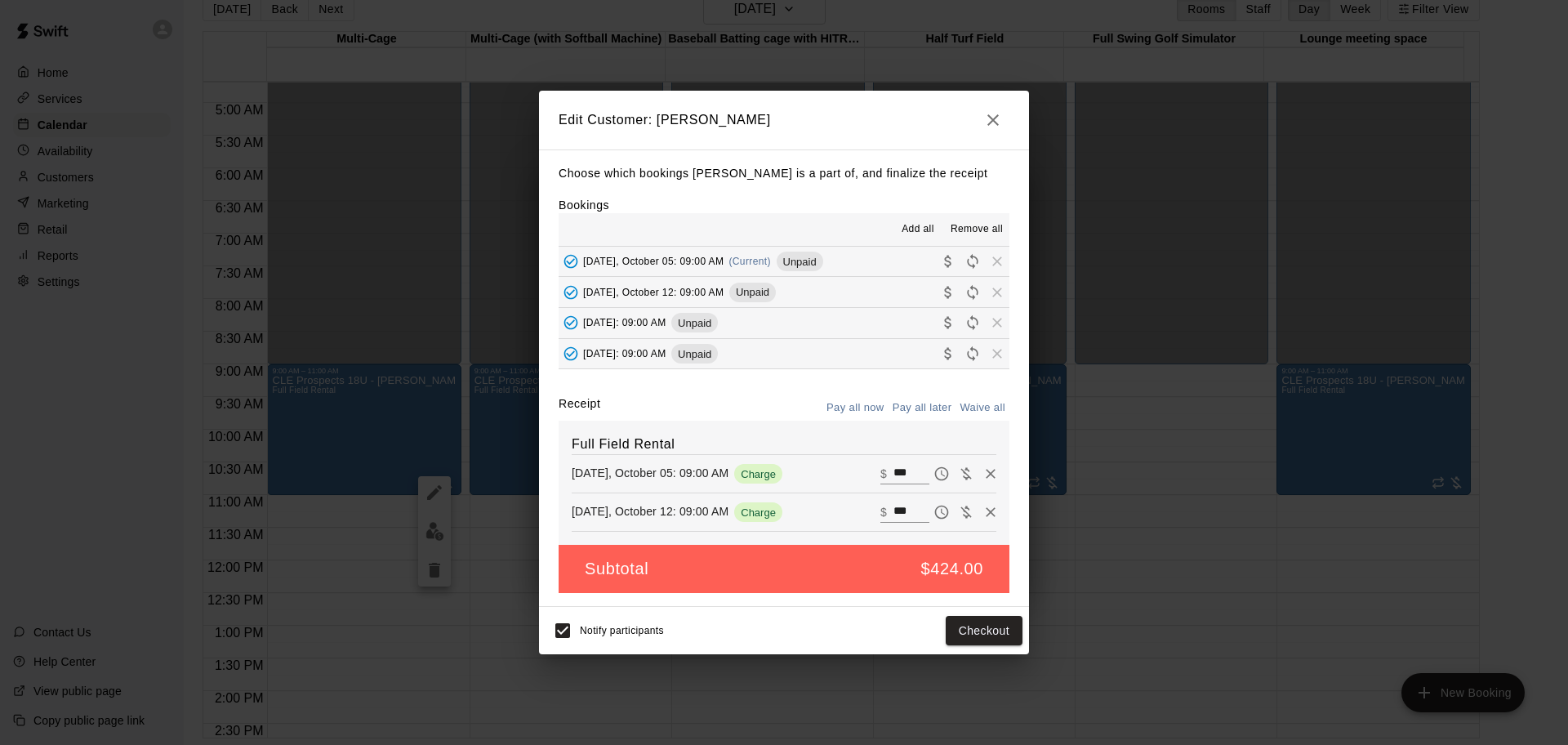
click at [890, 326] on button "[DATE]: 09:00 AM Unpaid" at bounding box center [783, 322] width 451 height 30
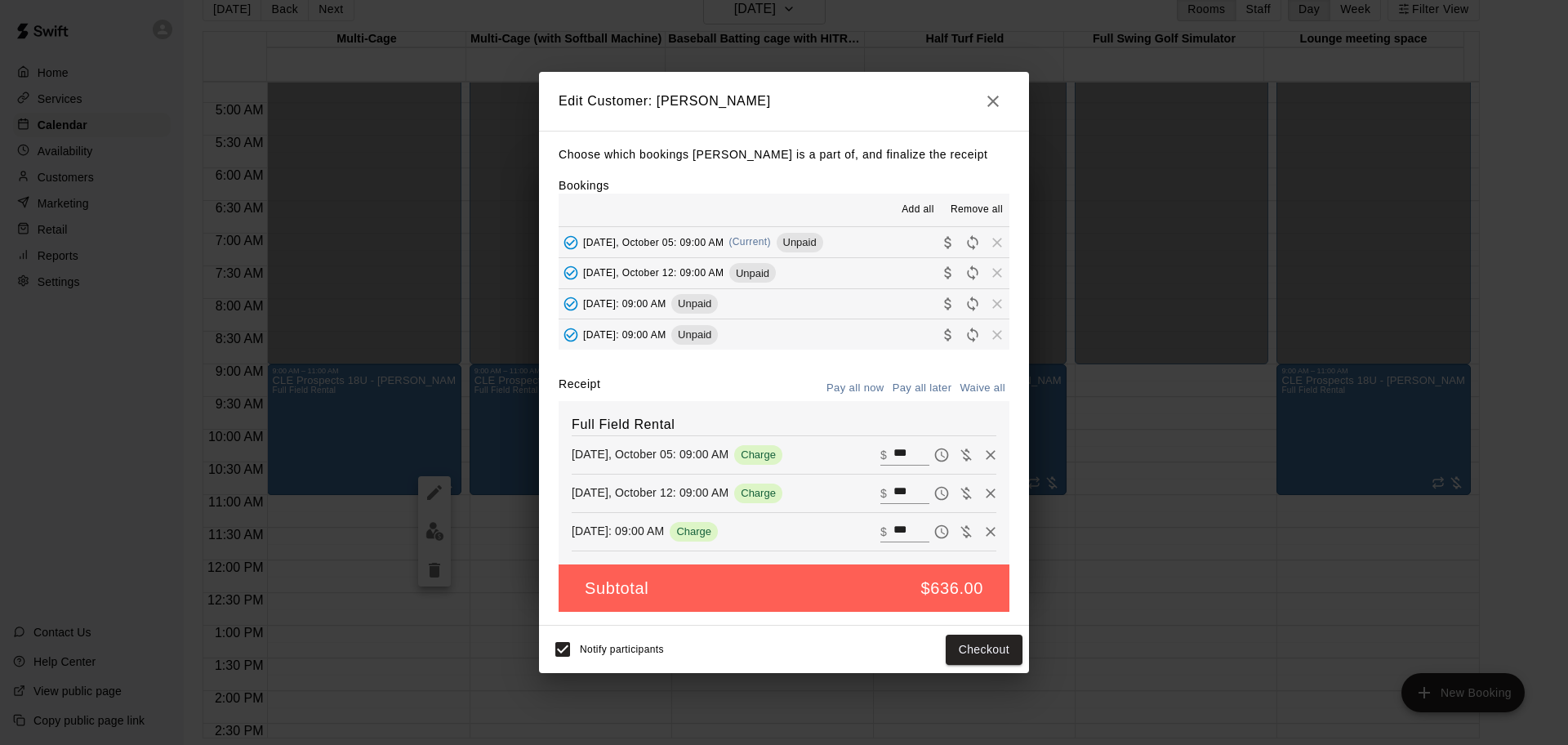
click at [862, 335] on button "[DATE]: 09:00 AM Unpaid" at bounding box center [783, 334] width 451 height 30
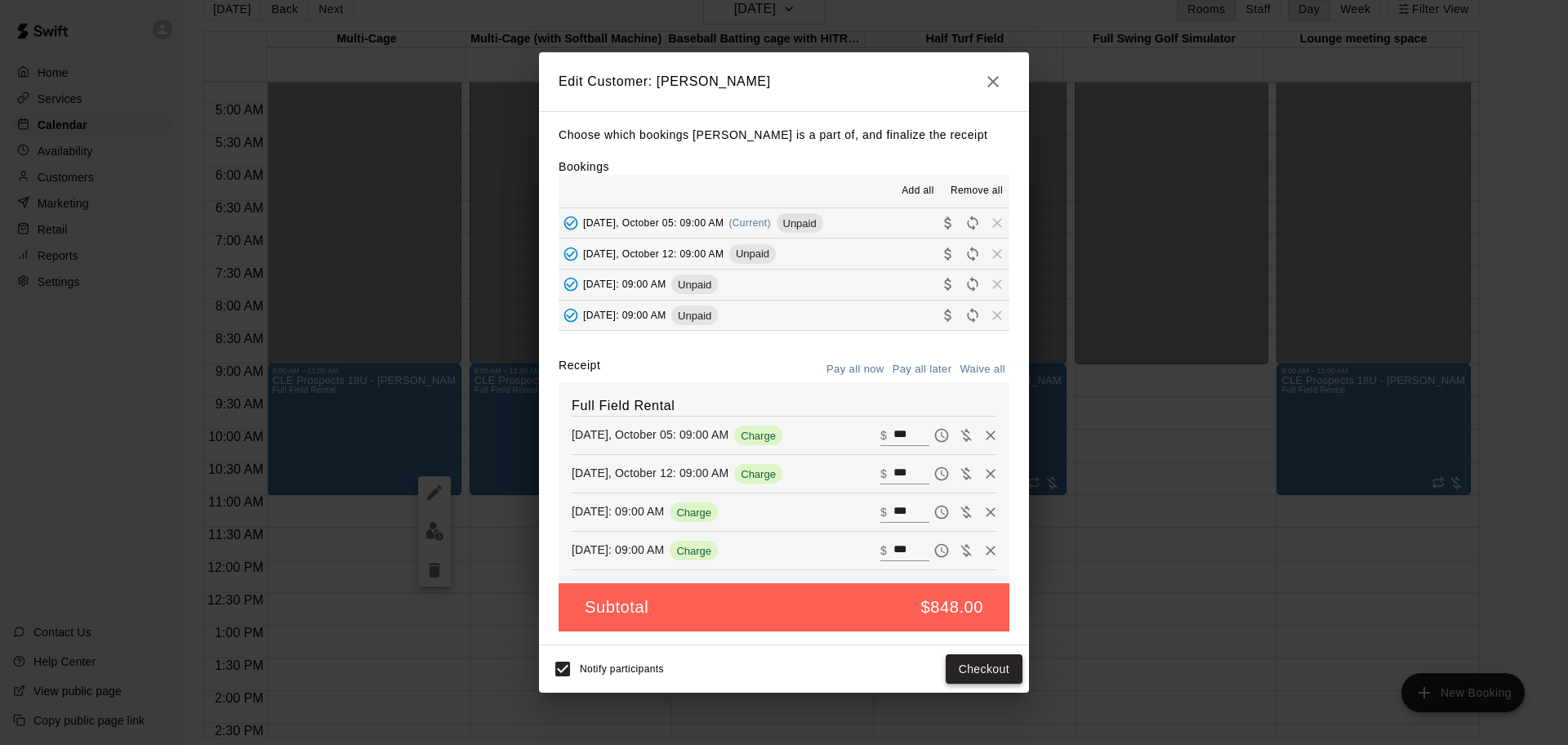
click at [981, 671] on button "Checkout" at bounding box center [984, 669] width 77 height 30
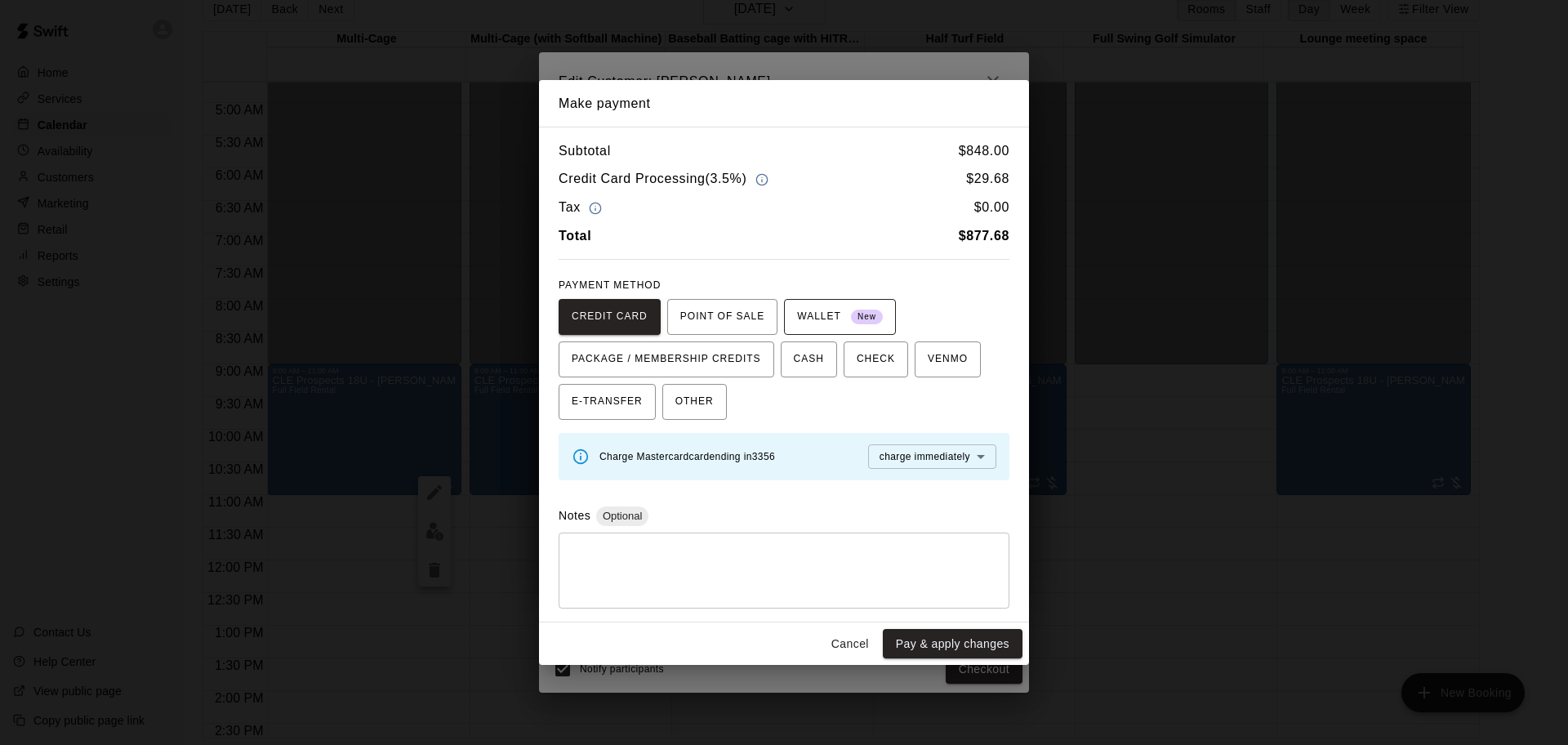
click at [814, 315] on span "WALLET New" at bounding box center [840, 316] width 85 height 27
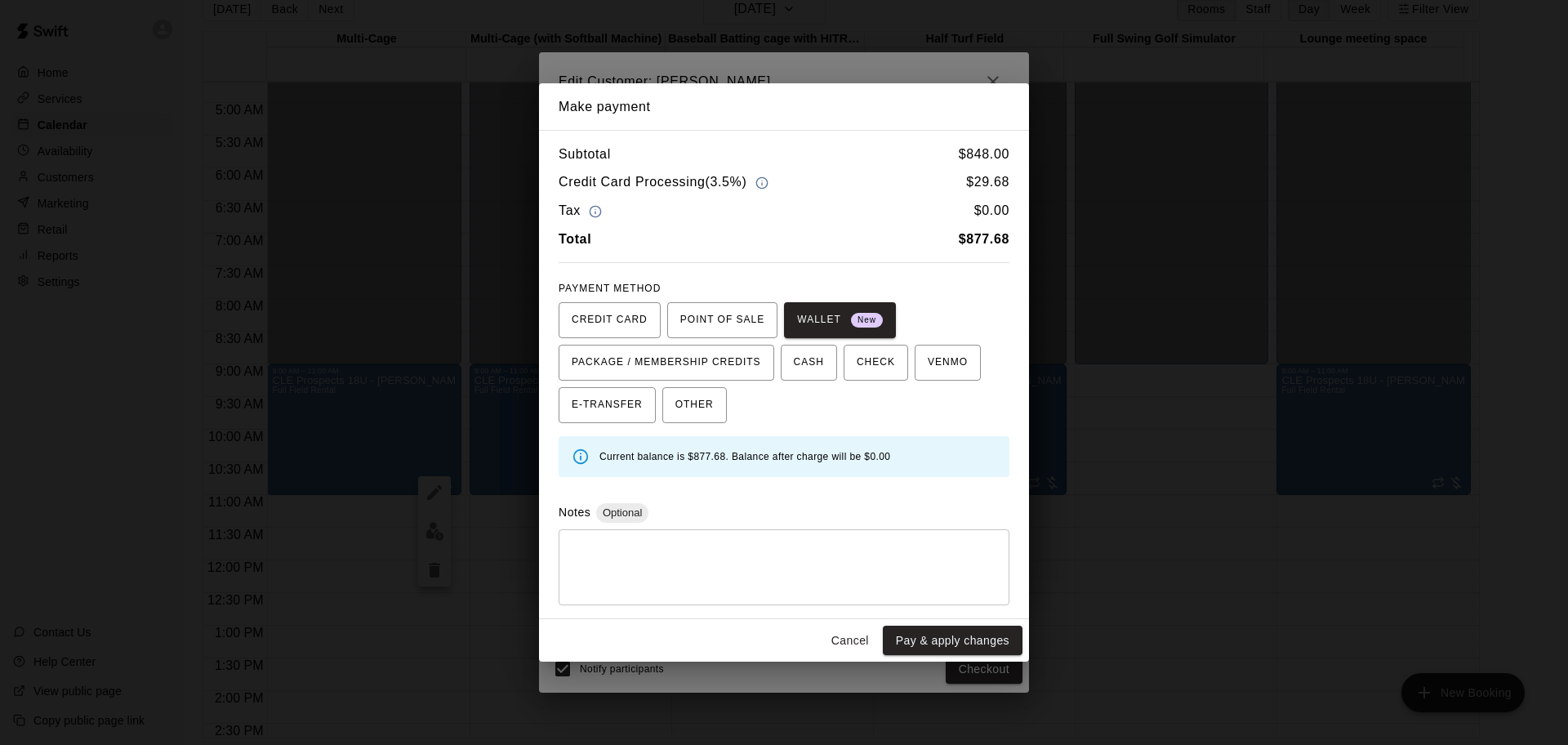
click at [712, 560] on textarea at bounding box center [784, 566] width 428 height 49
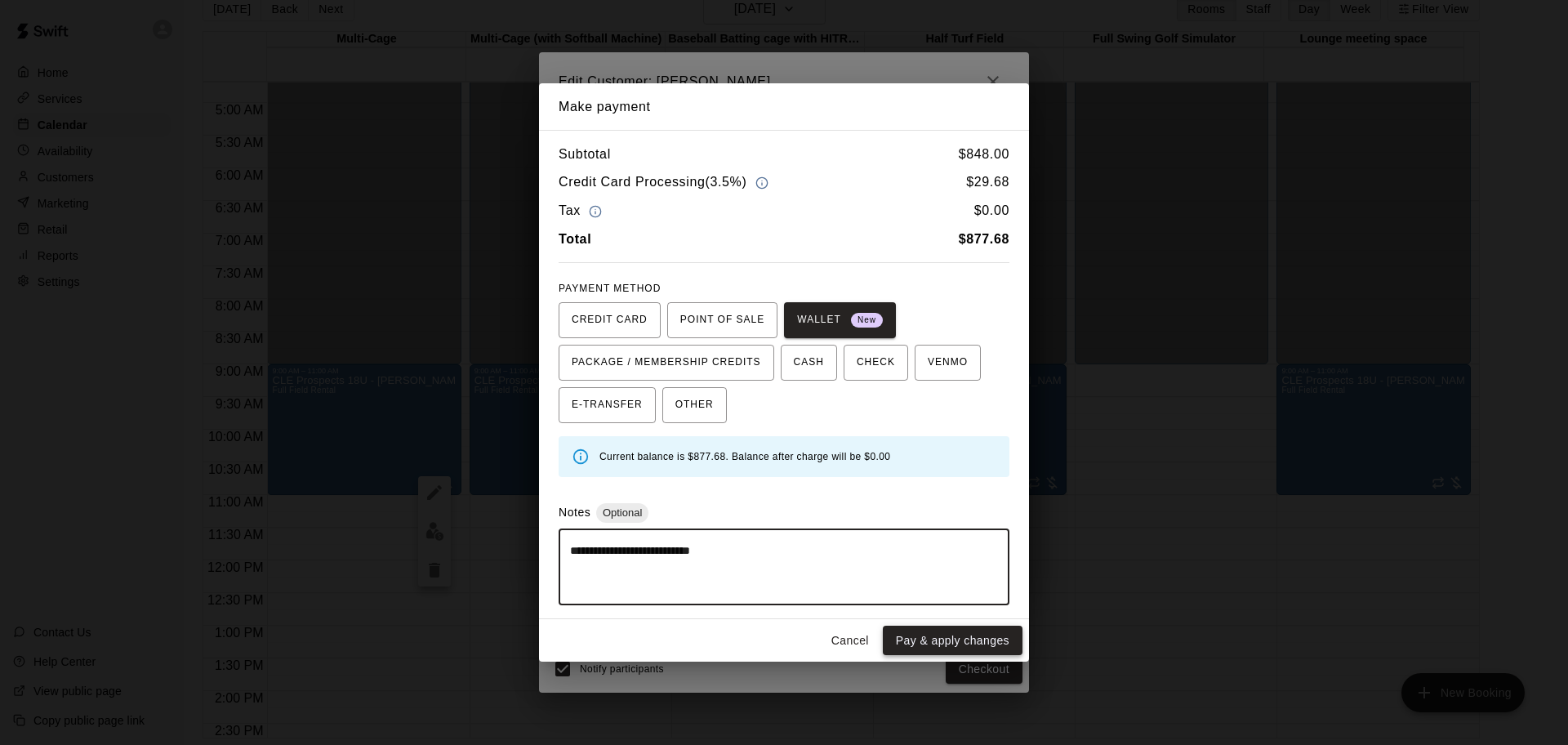
type textarea "**********"
click at [953, 636] on button "Pay & apply changes" at bounding box center [952, 641] width 139 height 30
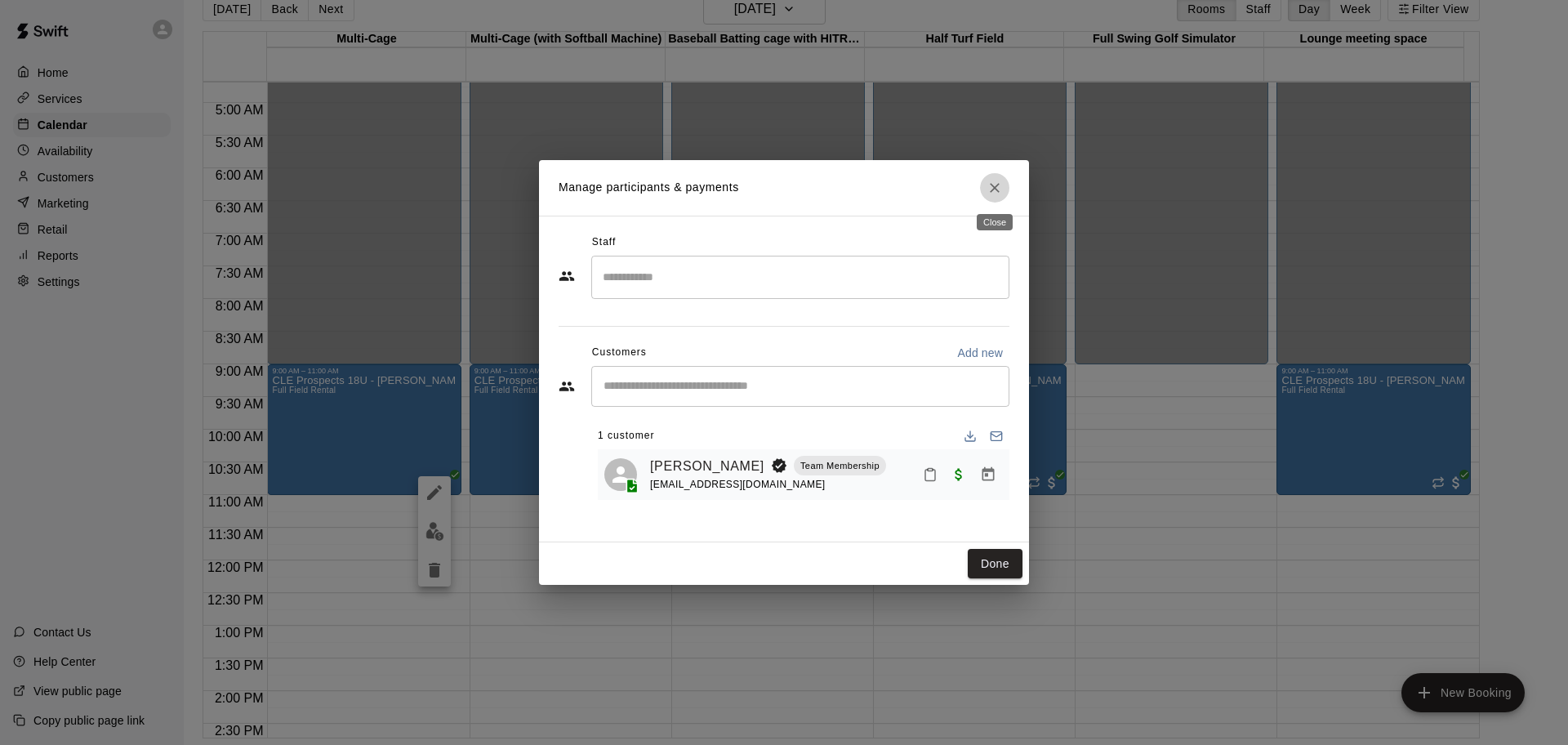
click at [993, 185] on icon "Close" at bounding box center [994, 187] width 16 height 16
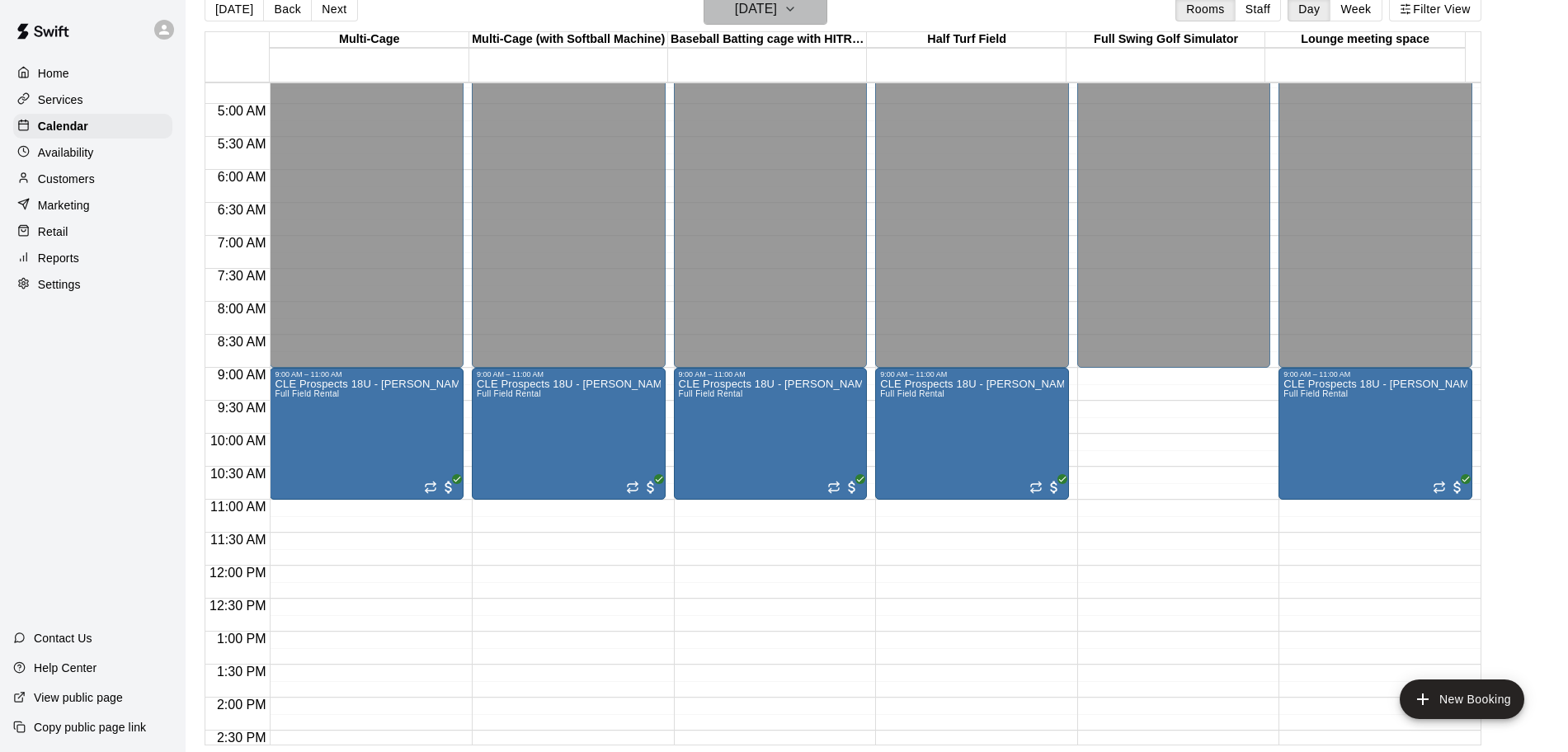
click at [777, 16] on h6 "[DATE]" at bounding box center [756, 9] width 42 height 23
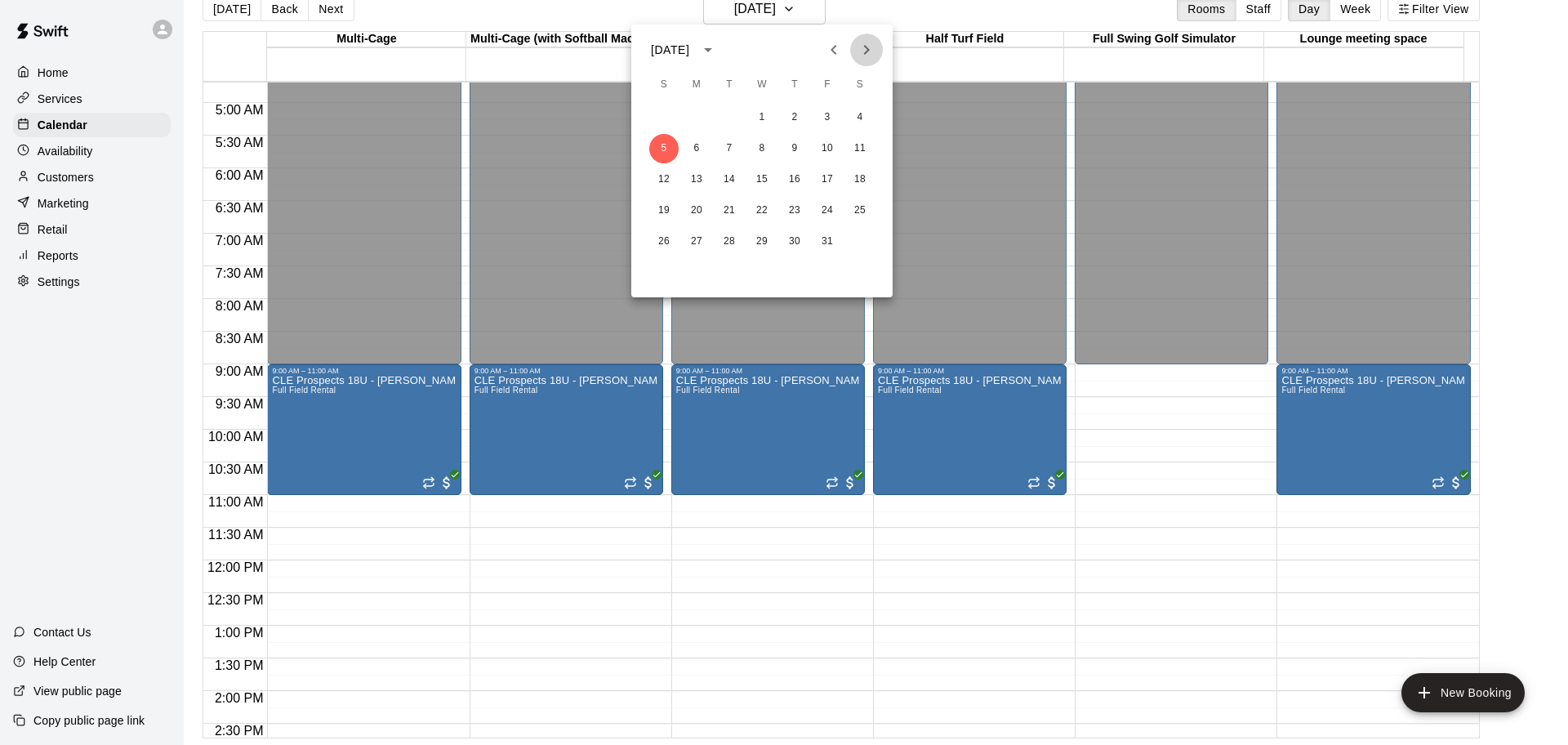
click at [864, 51] on icon "Next month" at bounding box center [866, 50] width 20 height 20
click at [662, 149] on button "2" at bounding box center [663, 149] width 29 height 29
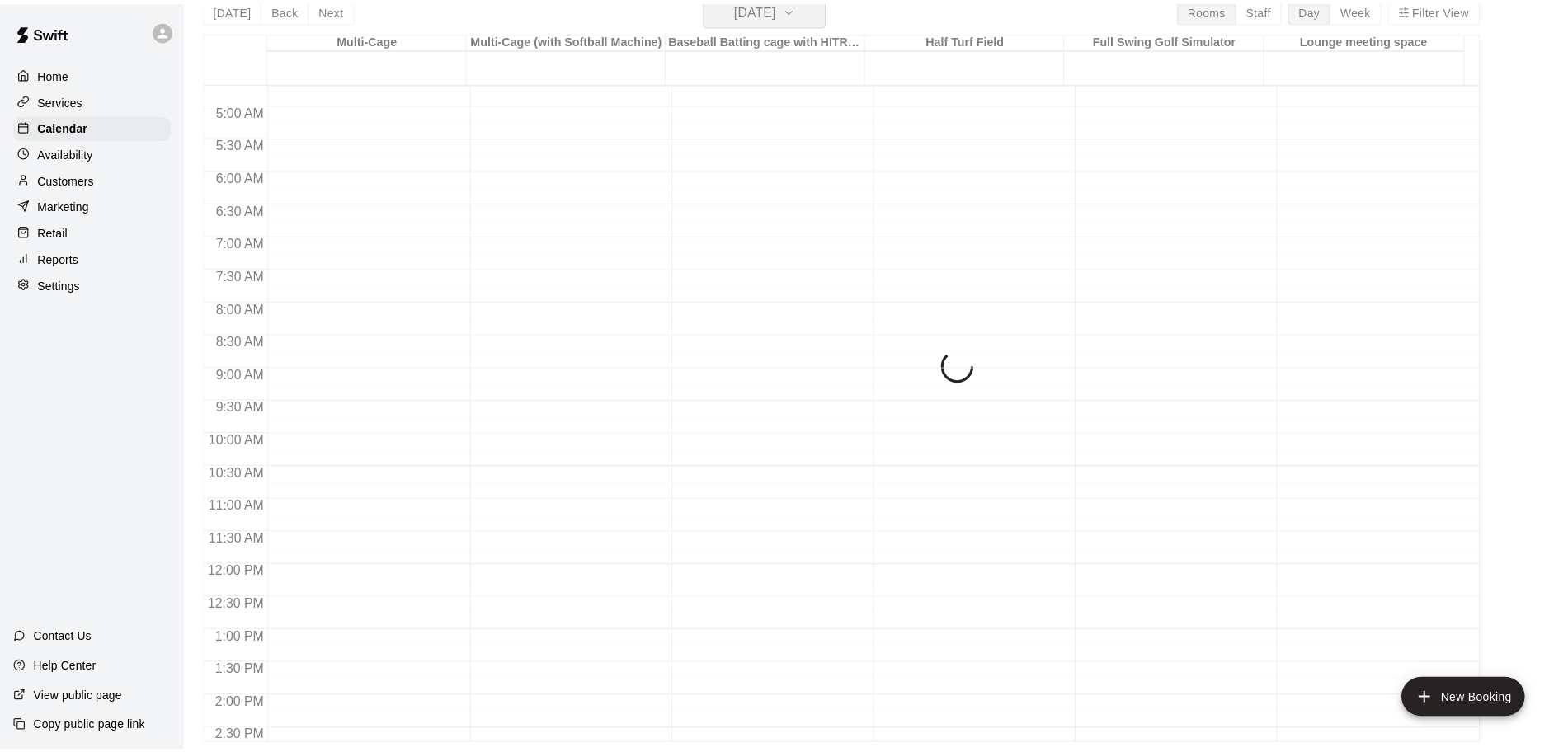
scroll to position [20, 0]
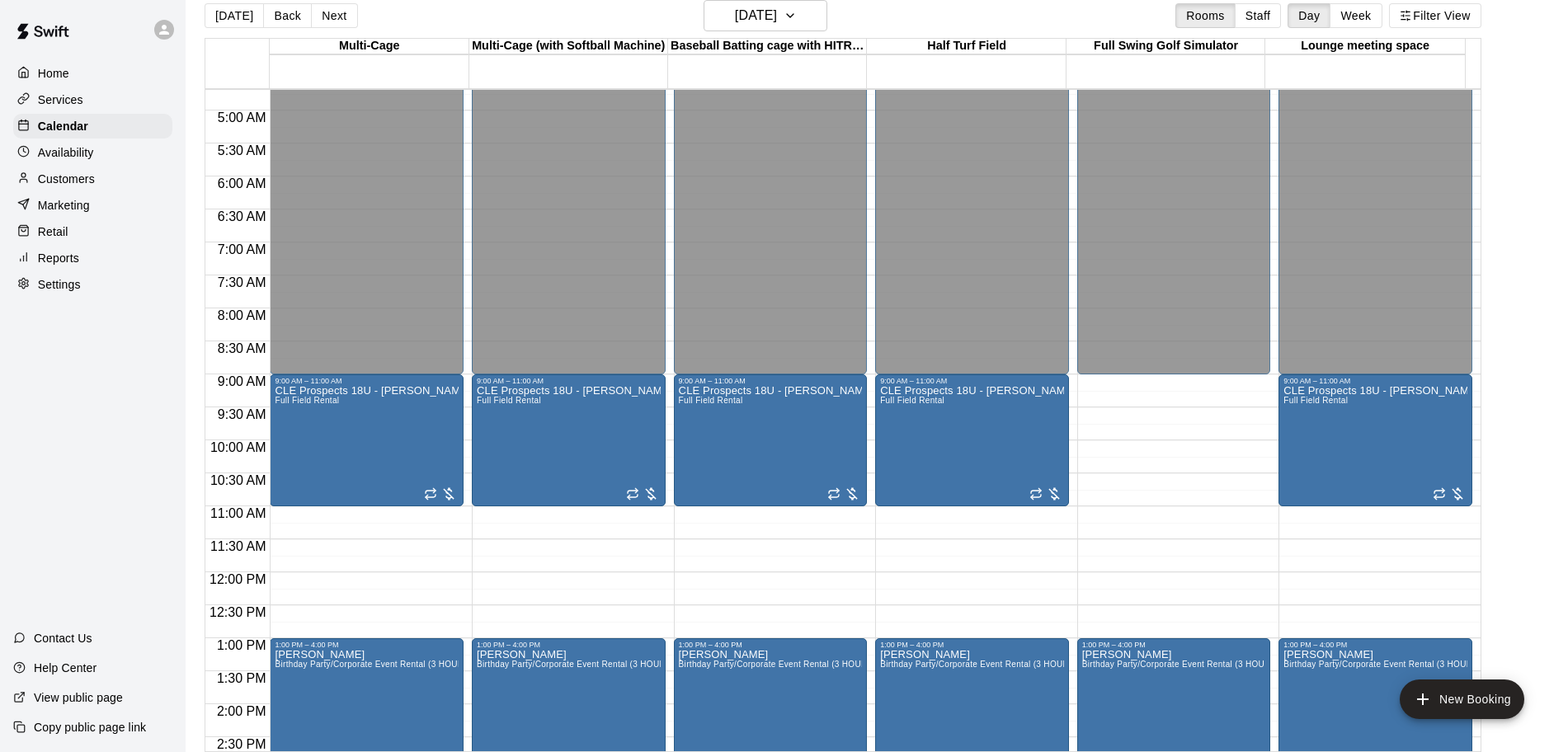
click at [60, 67] on p "Home" at bounding box center [54, 73] width 31 height 16
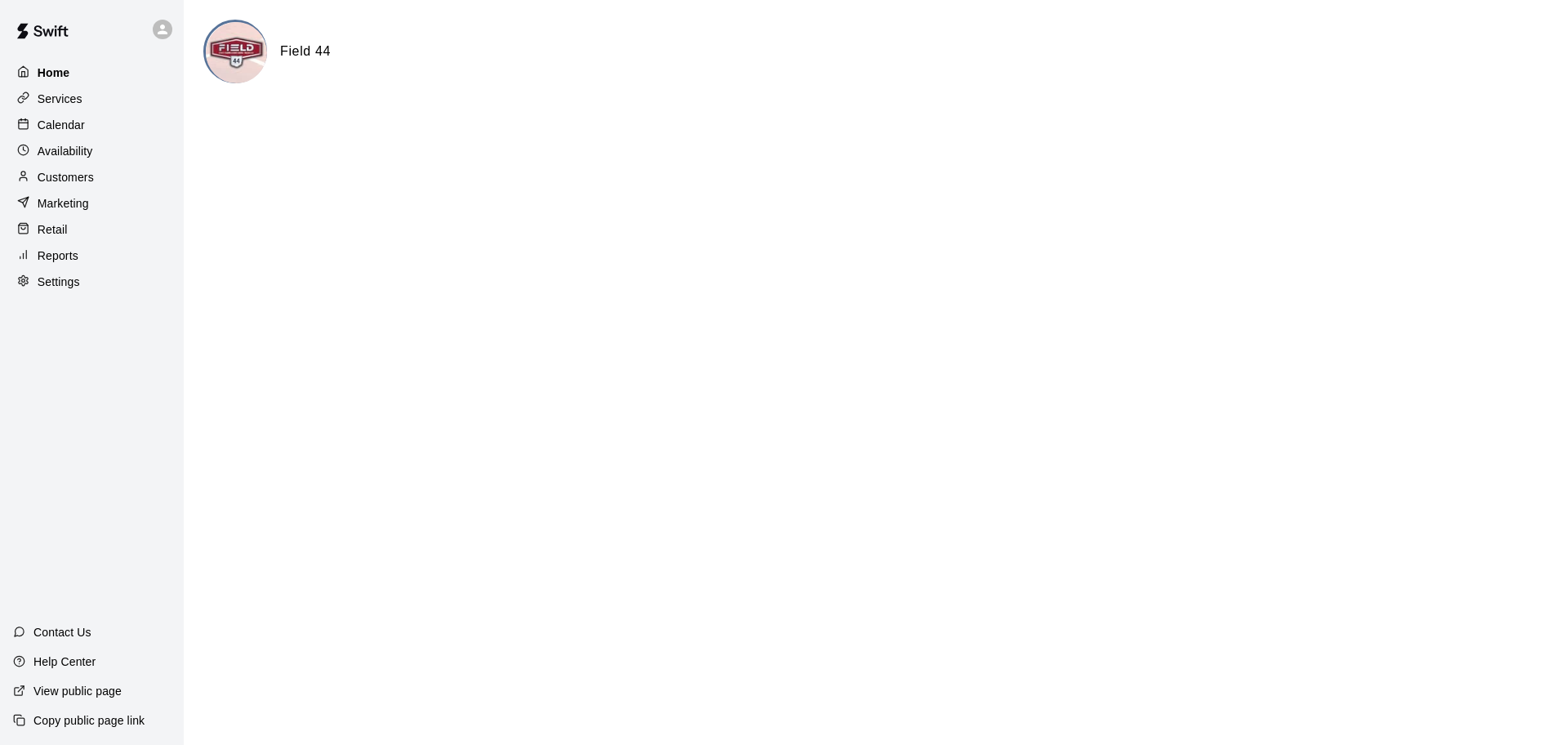
click at [86, 69] on div "Home" at bounding box center [91, 73] width 157 height 25
